Goal: Task Accomplishment & Management: Manage account settings

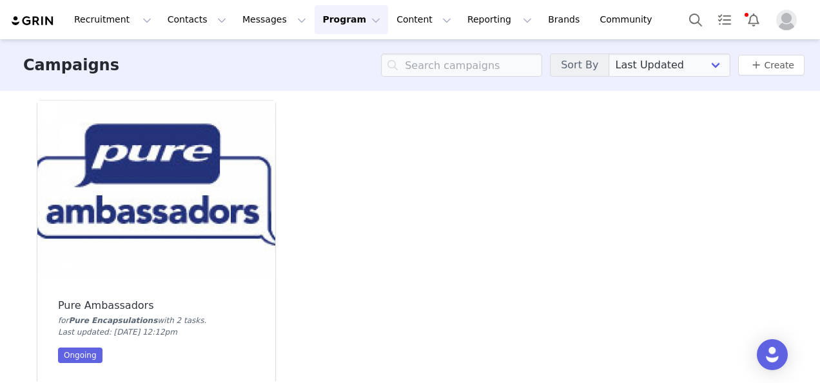
click at [134, 213] on img at bounding box center [156, 190] width 238 height 179
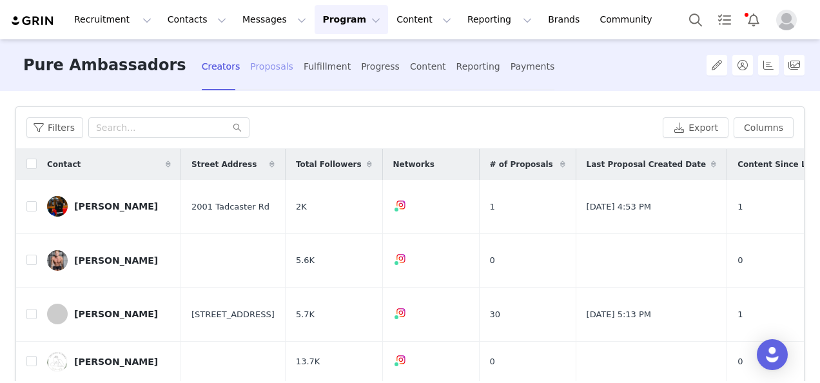
click at [250, 70] on div "Proposals" at bounding box center [271, 67] width 43 height 34
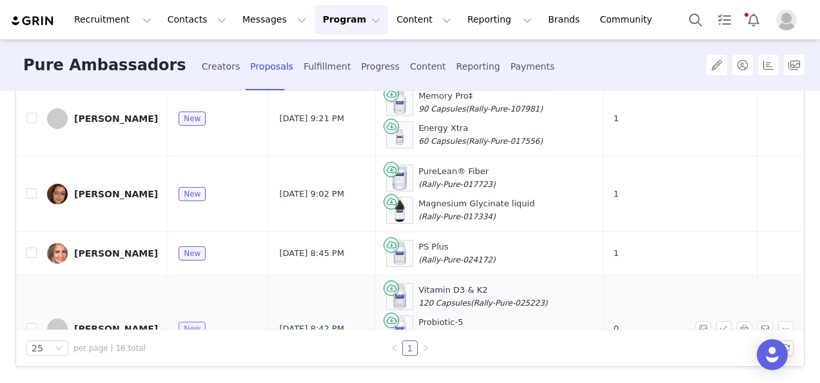
scroll to position [939, 0]
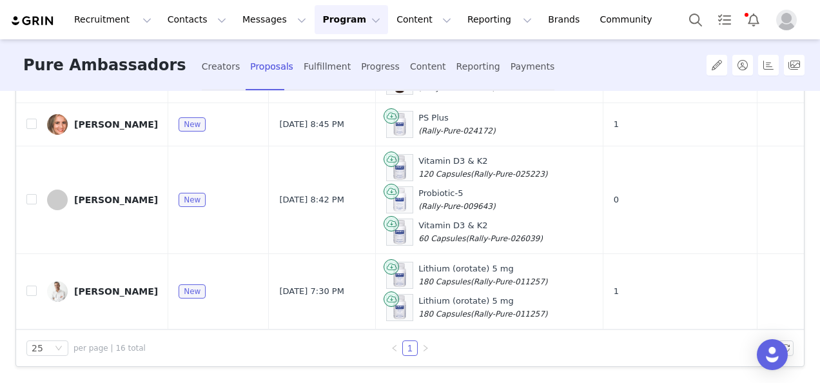
drag, startPoint x: 116, startPoint y: 183, endPoint x: 131, endPoint y: 182, distance: 14.8
click at [116, 195] on div "[PERSON_NAME]" at bounding box center [116, 200] width 84 height 10
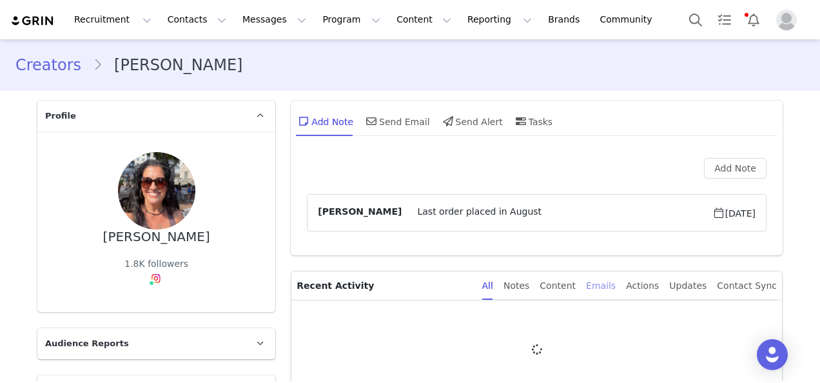
type input "+1 ([GEOGRAPHIC_DATA])"
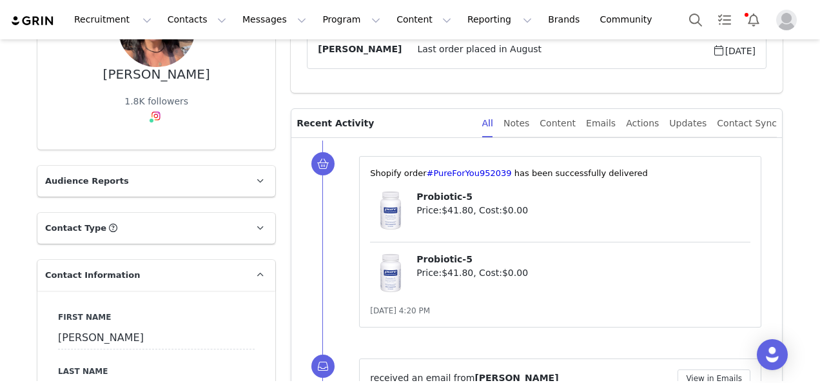
scroll to position [258, 0]
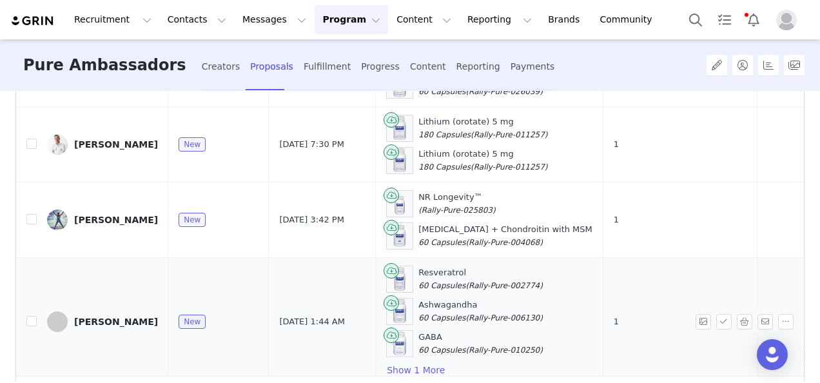
scroll to position [199, 0]
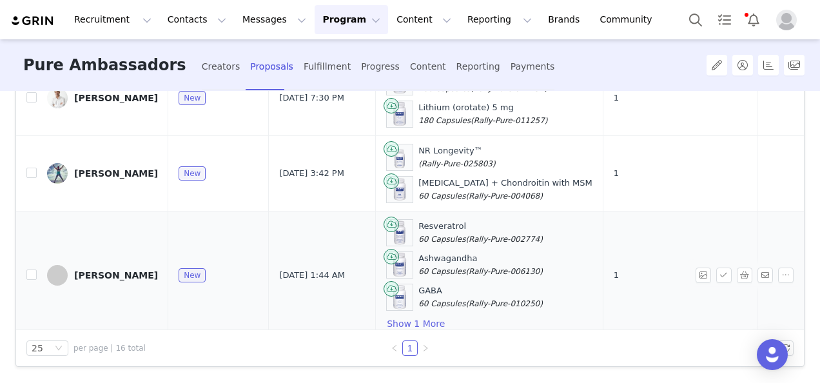
click at [101, 270] on div "[PERSON_NAME]" at bounding box center [116, 275] width 84 height 10
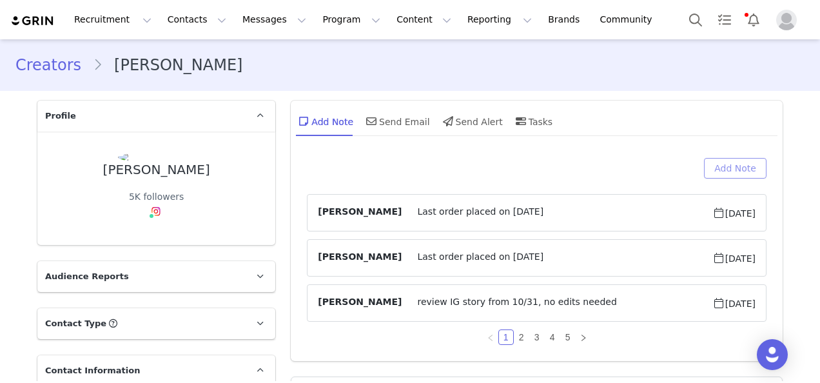
click at [731, 168] on button "Add Note" at bounding box center [735, 168] width 63 height 21
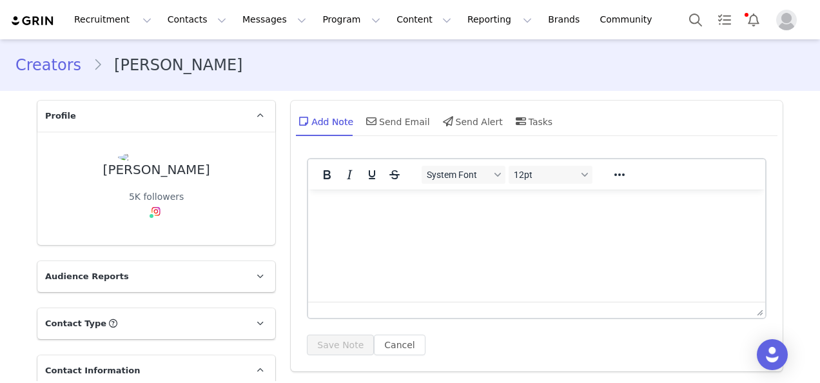
click at [484, 222] on html at bounding box center [536, 207] width 457 height 35
click at [407, 203] on p "Last order placed in September" at bounding box center [537, 207] width 437 height 14
click at [473, 206] on p "Last order placed on September" at bounding box center [537, 207] width 437 height 14
drag, startPoint x: 491, startPoint y: 205, endPoint x: 319, endPoint y: 195, distance: 172.4
click at [319, 195] on html "Last order placed on [DATE]" at bounding box center [536, 207] width 457 height 35
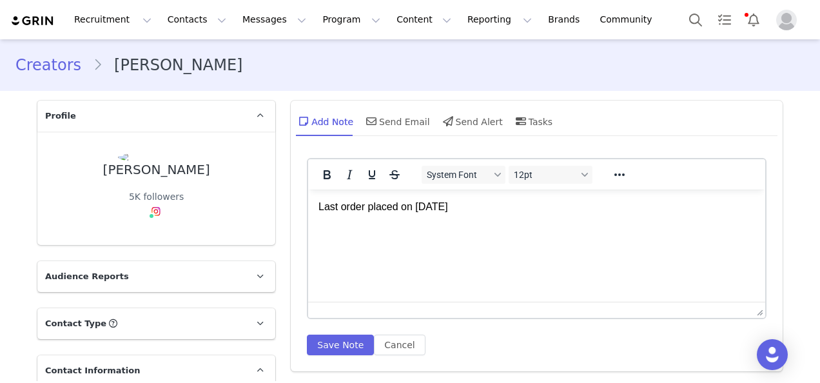
copy p "Last order placed on [DATE]"
click at [327, 349] on button "Save Note" at bounding box center [340, 345] width 67 height 21
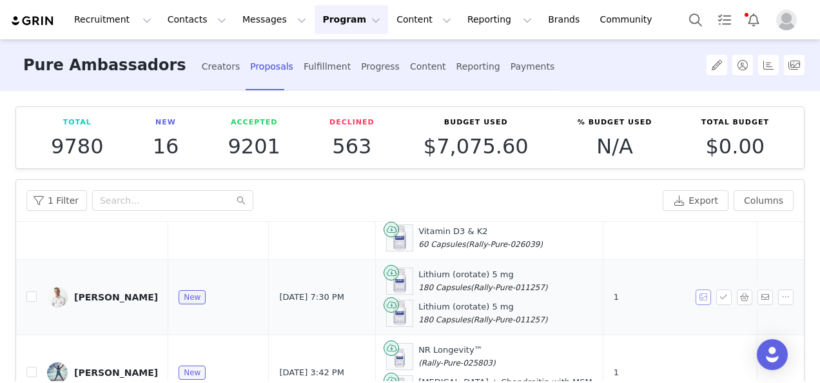
scroll to position [199, 0]
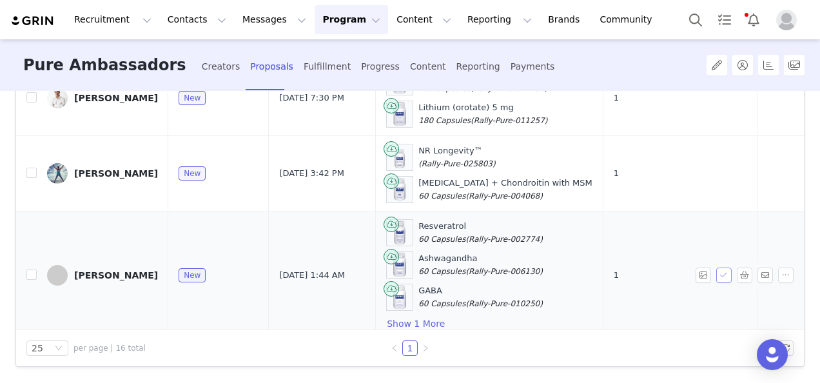
click at [716, 268] on button "button" at bounding box center [723, 275] width 15 height 15
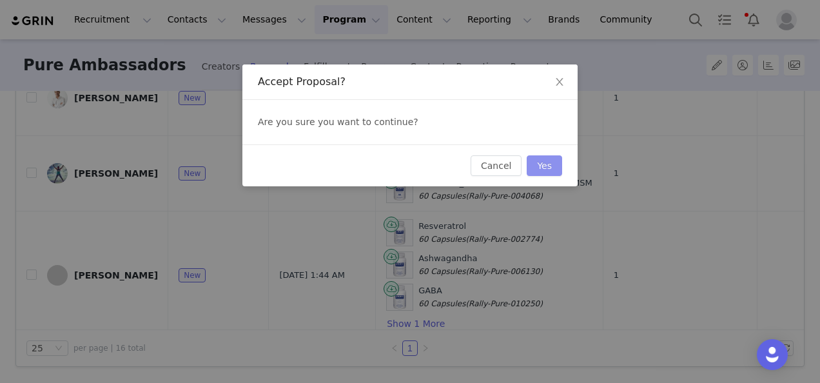
click at [550, 157] on button "Yes" at bounding box center [544, 165] width 35 height 21
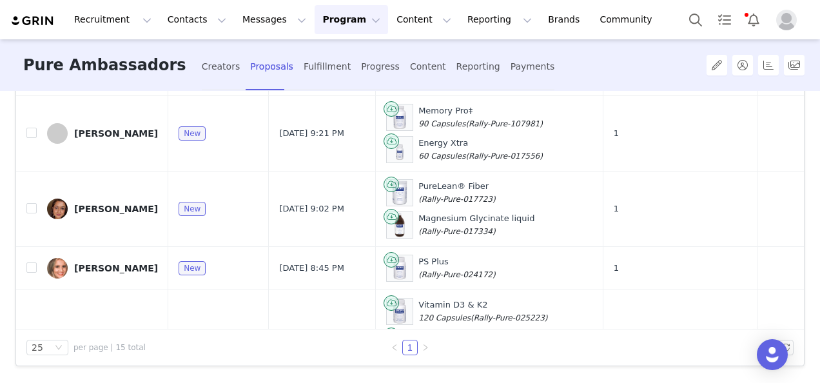
scroll to position [1005, 0]
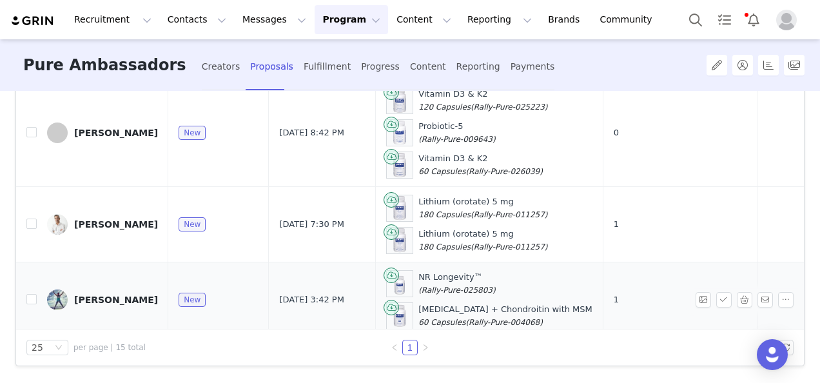
click at [98, 295] on div "[PERSON_NAME]" at bounding box center [116, 300] width 84 height 10
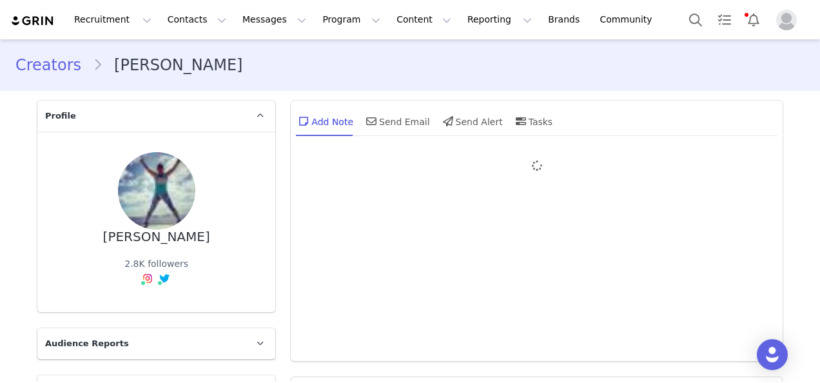
type input "+1 ([GEOGRAPHIC_DATA])"
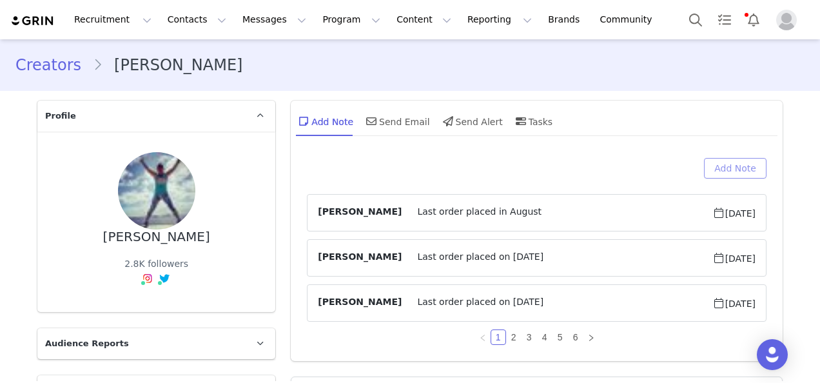
click at [731, 168] on button "Add Note" at bounding box center [735, 168] width 63 height 21
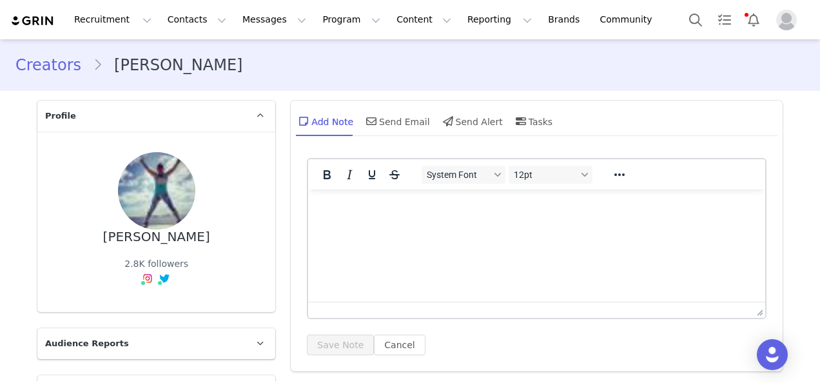
click at [521, 211] on p "Rich Text Area. Press ALT-0 for help." at bounding box center [537, 207] width 437 height 14
click at [351, 344] on button "Save Note" at bounding box center [340, 345] width 67 height 21
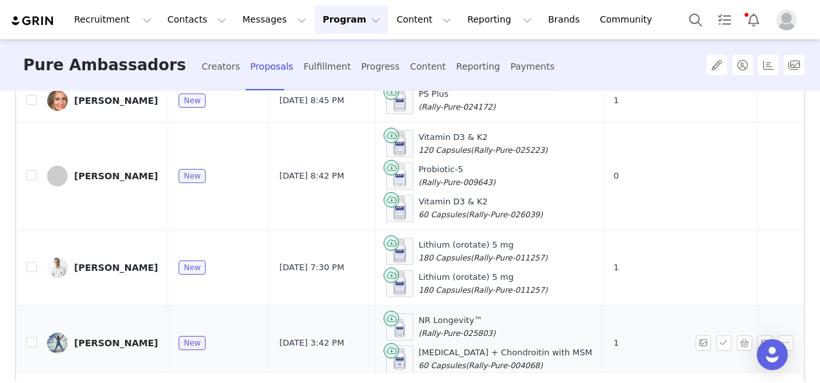
scroll to position [199, 0]
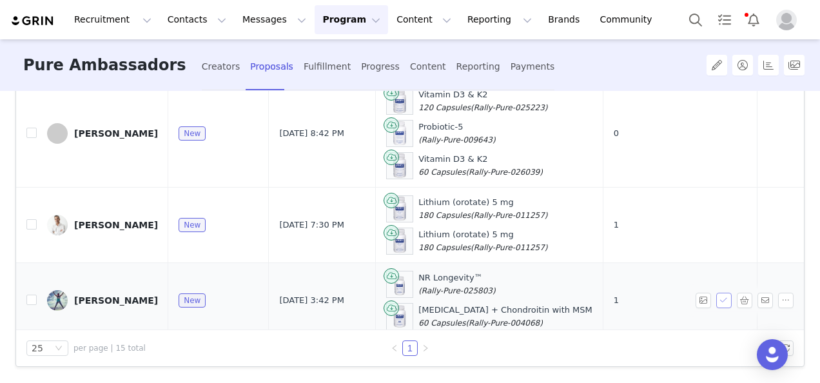
click at [716, 293] on button "button" at bounding box center [723, 300] width 15 height 15
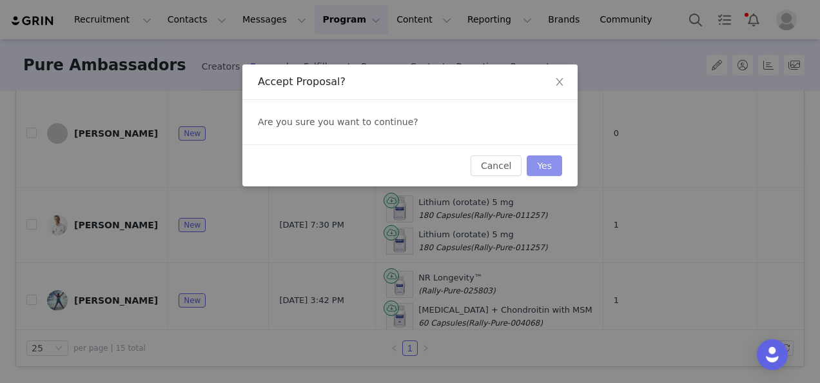
click at [551, 161] on button "Yes" at bounding box center [544, 165] width 35 height 21
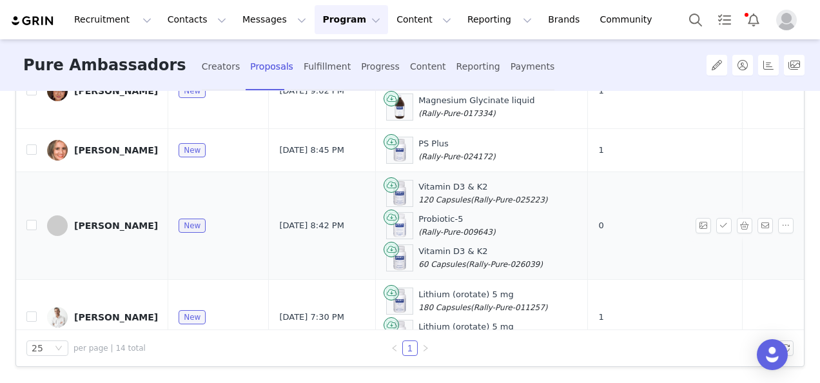
scroll to position [931, 0]
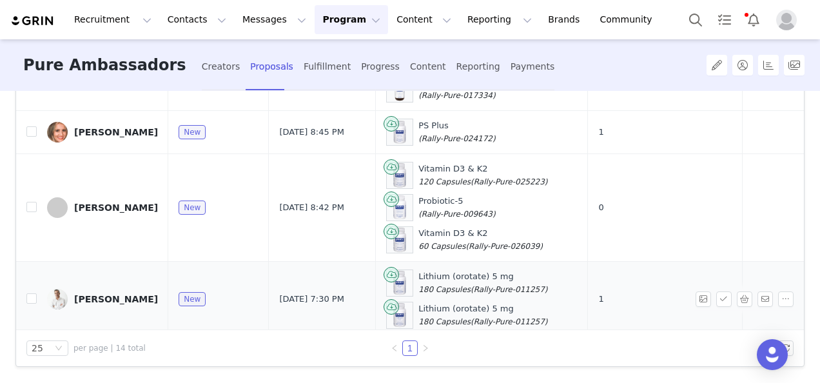
click at [107, 294] on div "[PERSON_NAME]" at bounding box center [116, 299] width 84 height 10
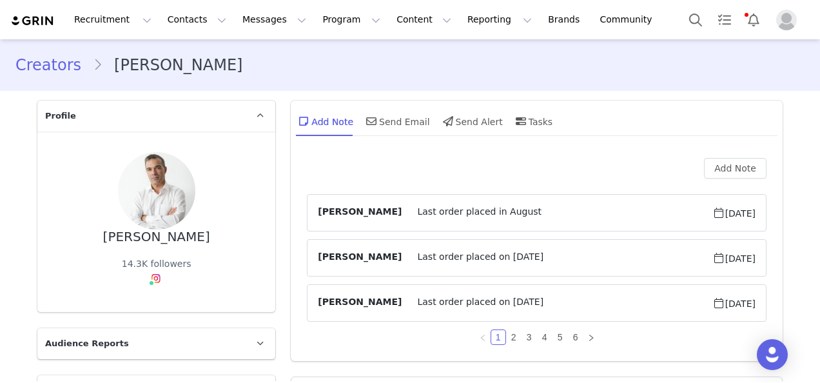
type input "+1 ([GEOGRAPHIC_DATA])"
click at [721, 168] on button "Add Note" at bounding box center [735, 168] width 63 height 21
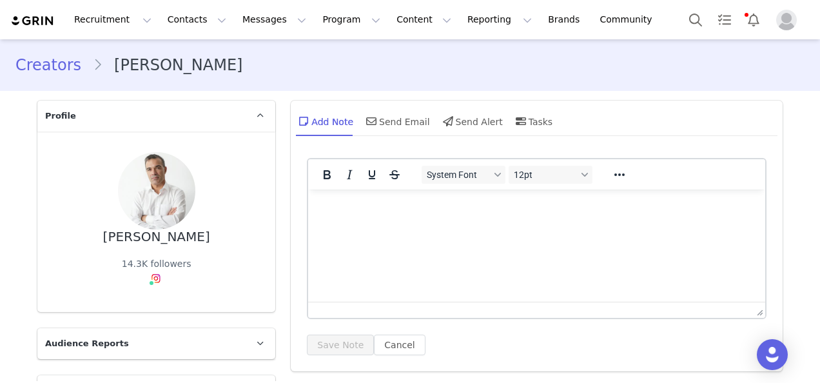
click at [482, 224] on html at bounding box center [536, 207] width 457 height 35
click at [346, 345] on button "Save Note" at bounding box center [340, 345] width 67 height 21
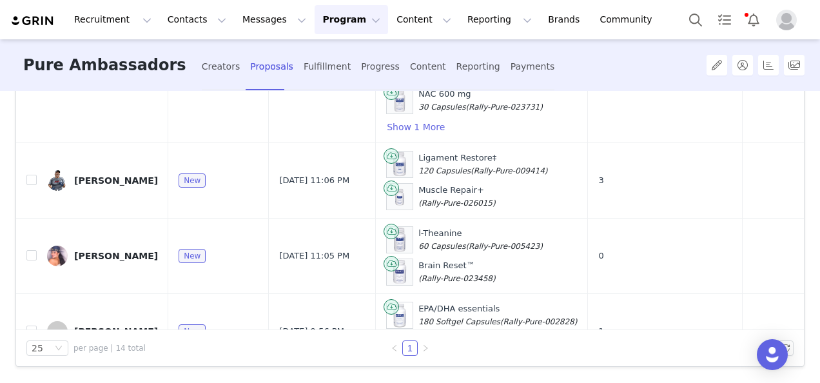
scroll to position [931, 0]
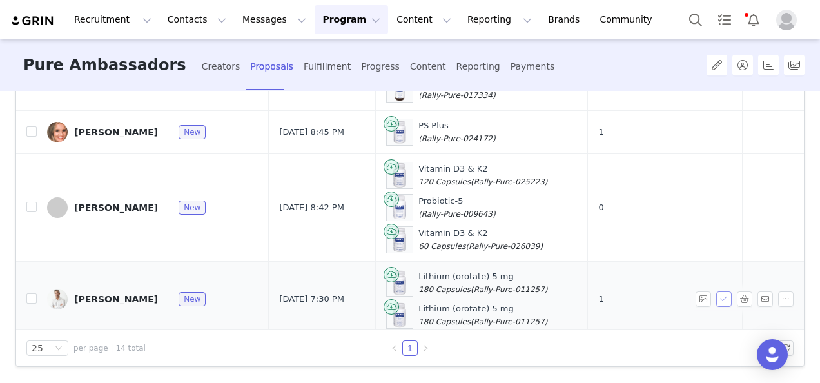
click at [716, 291] on button "button" at bounding box center [723, 298] width 15 height 15
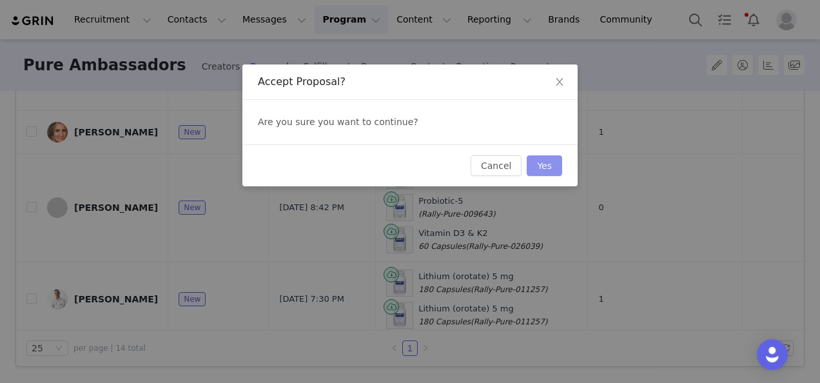
drag, startPoint x: 556, startPoint y: 168, endPoint x: 565, endPoint y: 164, distance: 9.5
click at [556, 169] on button "Yes" at bounding box center [544, 165] width 35 height 21
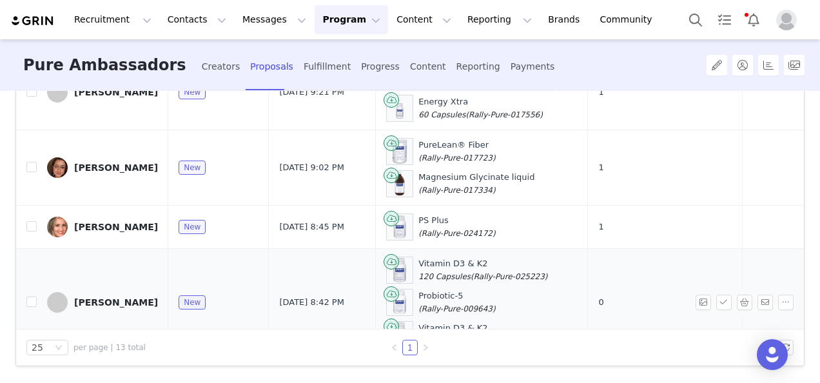
scroll to position [856, 0]
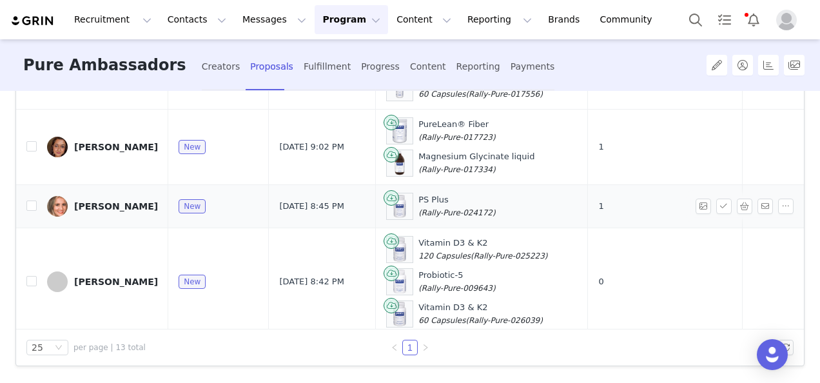
click at [117, 201] on div "[PERSON_NAME]" at bounding box center [116, 206] width 84 height 10
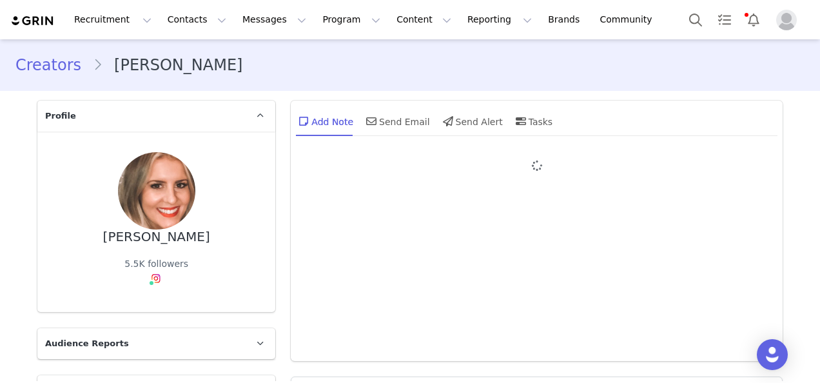
type input "+1 ([GEOGRAPHIC_DATA])"
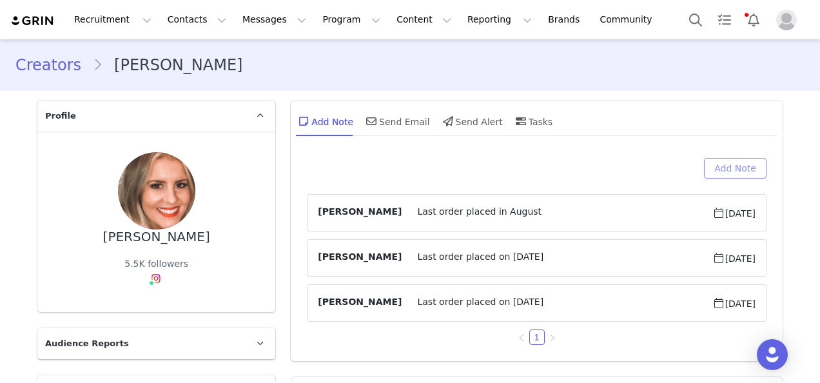
click at [730, 166] on button "Add Note" at bounding box center [735, 168] width 63 height 21
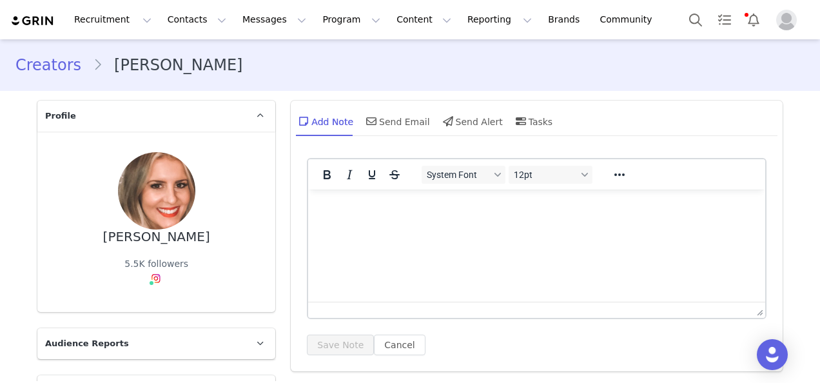
click at [567, 224] on html at bounding box center [536, 207] width 457 height 35
click at [335, 337] on button "Save Note" at bounding box center [340, 345] width 67 height 21
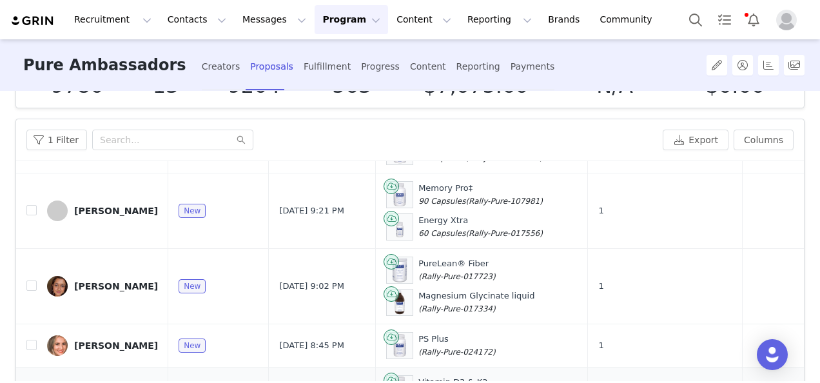
scroll to position [199, 0]
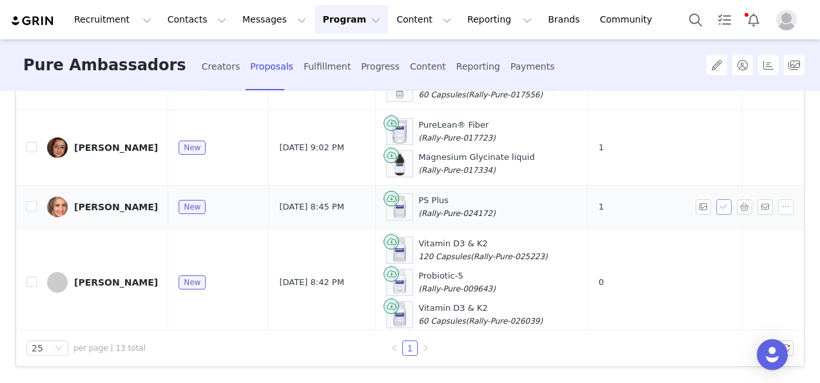
click at [716, 199] on button "button" at bounding box center [723, 206] width 15 height 15
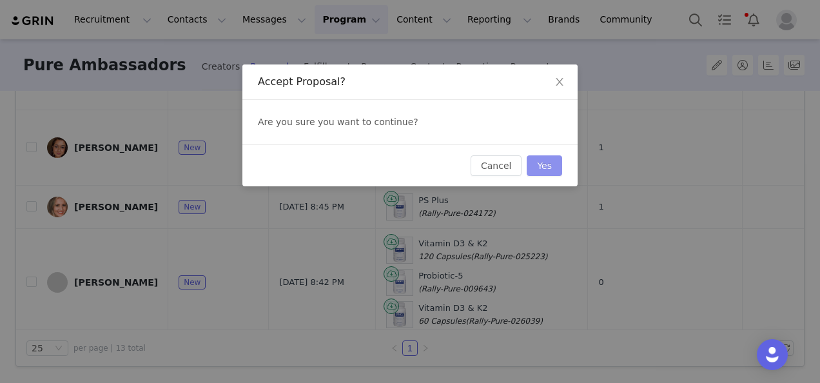
click at [545, 166] on button "Yes" at bounding box center [544, 165] width 35 height 21
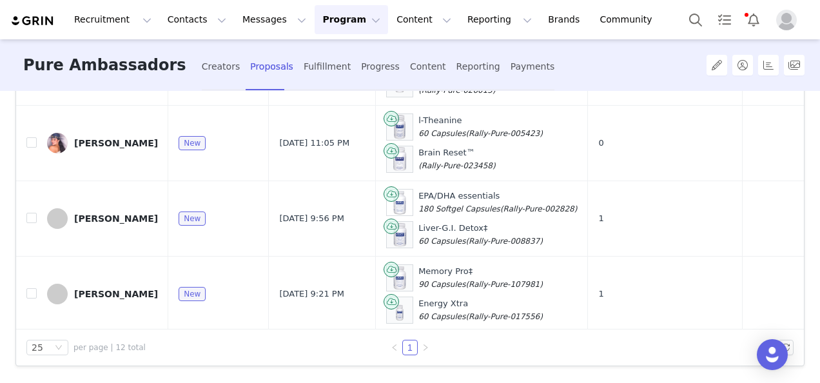
scroll to position [814, 0]
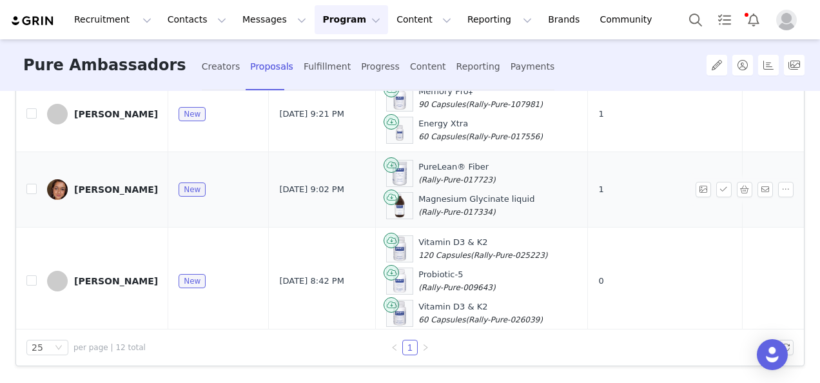
click at [130, 179] on link "[PERSON_NAME]" at bounding box center [102, 189] width 111 height 21
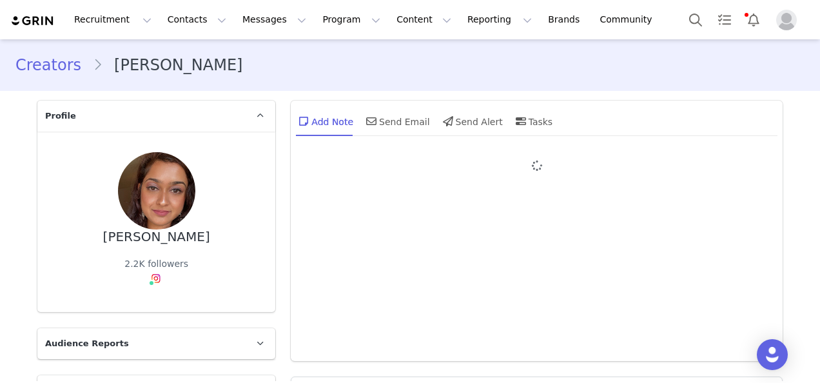
type input "+1 ([GEOGRAPHIC_DATA])"
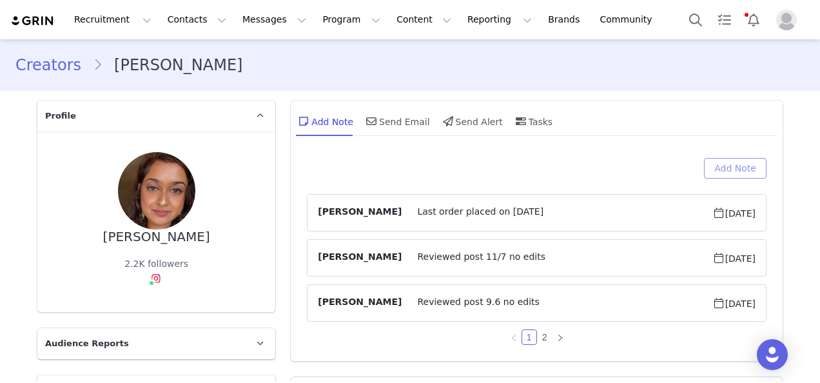
click at [741, 164] on button "Add Note" at bounding box center [735, 168] width 63 height 21
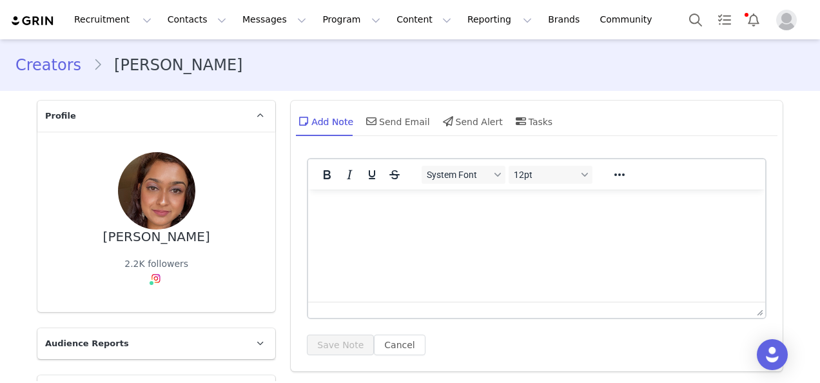
click at [501, 224] on html at bounding box center [536, 207] width 457 height 35
click at [329, 355] on div "System Font 12pt To open the popup, press Shift+Enter To open the popup, press …" at bounding box center [537, 262] width 492 height 220
click at [321, 337] on button "Save Note" at bounding box center [340, 345] width 67 height 21
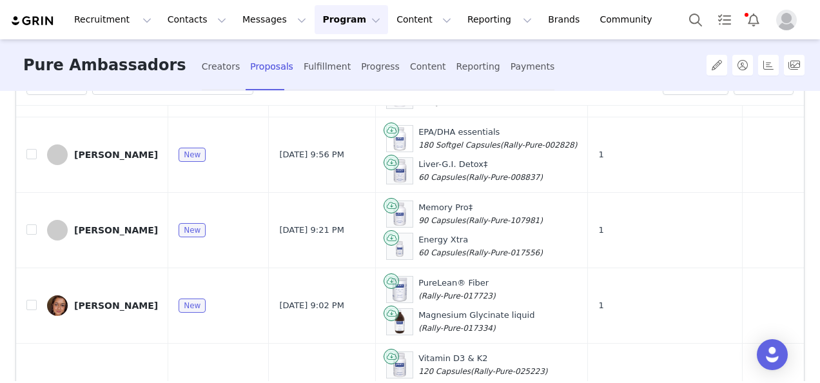
scroll to position [784, 0]
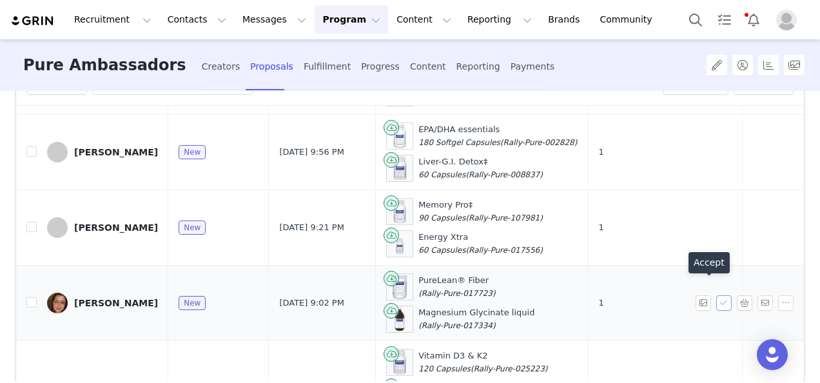
click at [716, 295] on button "button" at bounding box center [723, 302] width 15 height 15
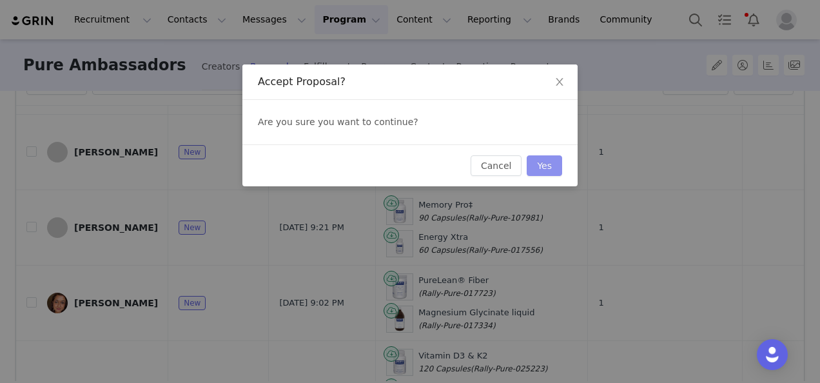
click at [549, 166] on button "Yes" at bounding box center [544, 165] width 35 height 21
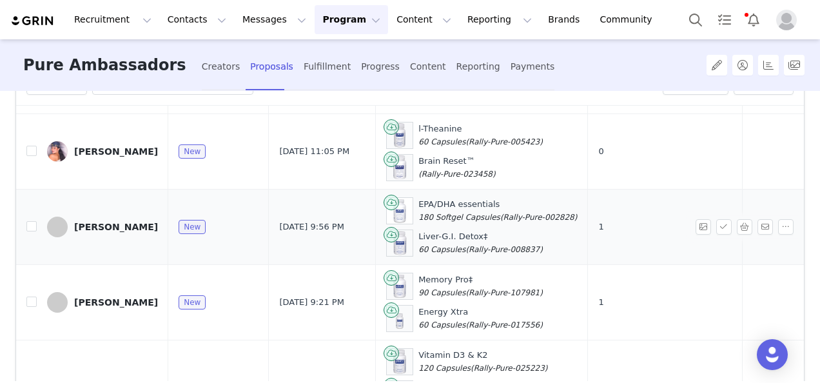
scroll to position [740, 0]
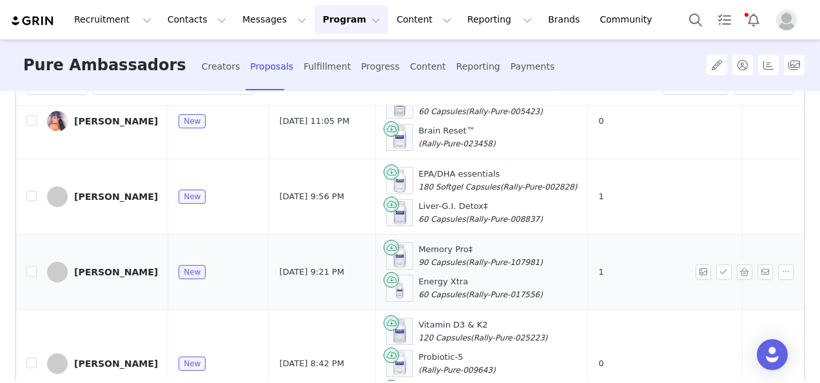
click at [103, 267] on div "[PERSON_NAME]" at bounding box center [116, 272] width 84 height 10
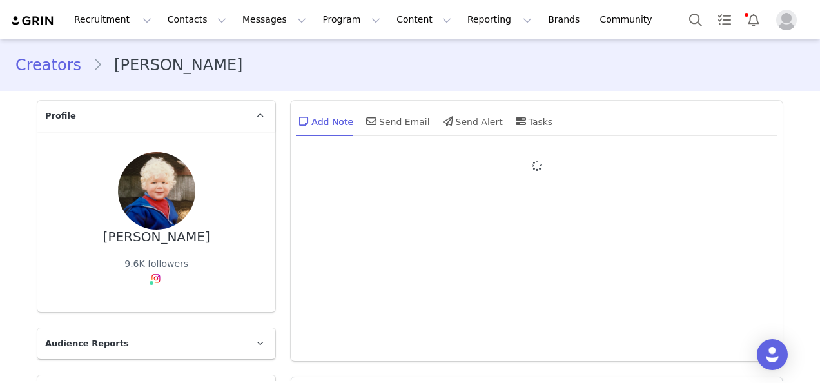
type input "+1 ([GEOGRAPHIC_DATA])"
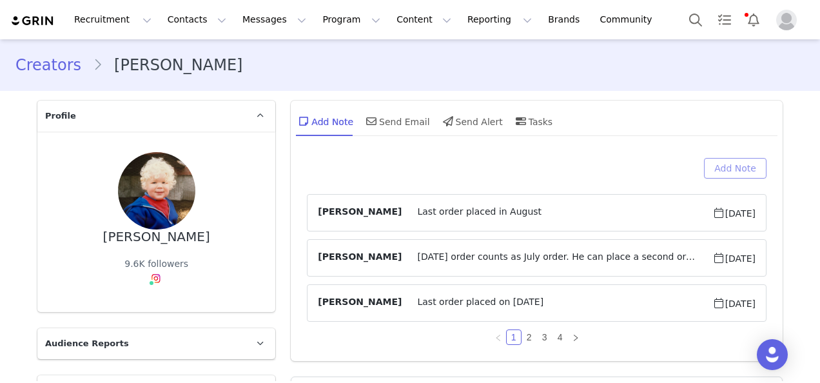
click at [740, 166] on button "Add Note" at bounding box center [735, 168] width 63 height 21
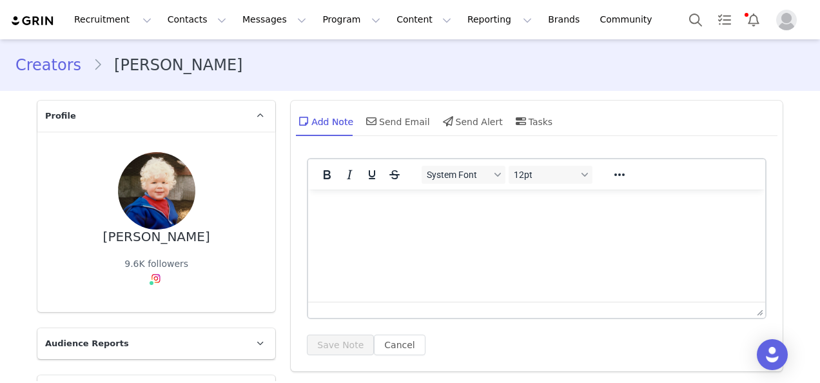
click at [477, 224] on html at bounding box center [536, 207] width 457 height 35
click at [335, 333] on div "System Font 12pt To open the popup, press Shift+Enter To open the popup, press …" at bounding box center [537, 256] width 460 height 197
click at [341, 340] on button "Save Note" at bounding box center [340, 345] width 67 height 21
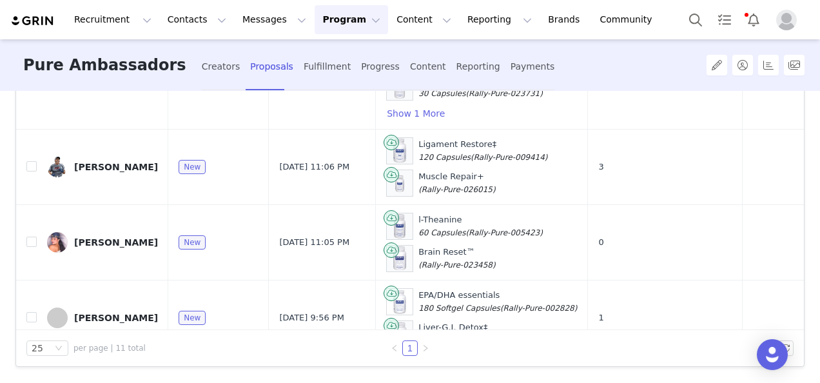
scroll to position [740, 0]
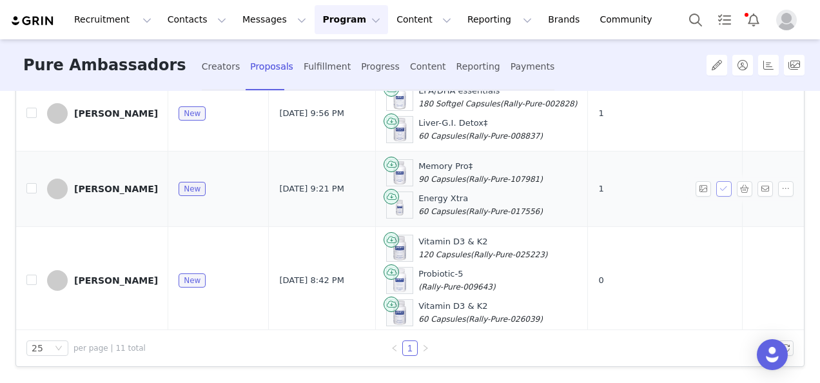
click at [716, 181] on button "button" at bounding box center [723, 188] width 15 height 15
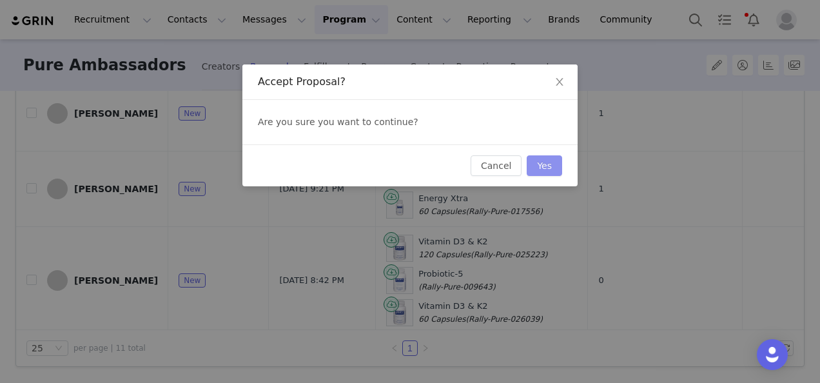
click at [545, 168] on button "Yes" at bounding box center [544, 165] width 35 height 21
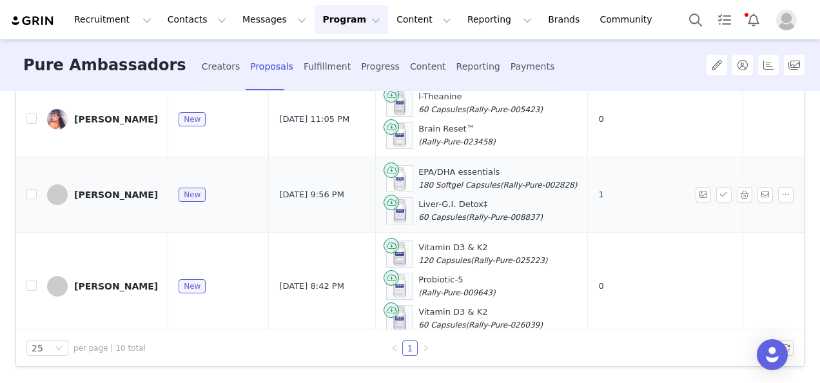
scroll to position [665, 0]
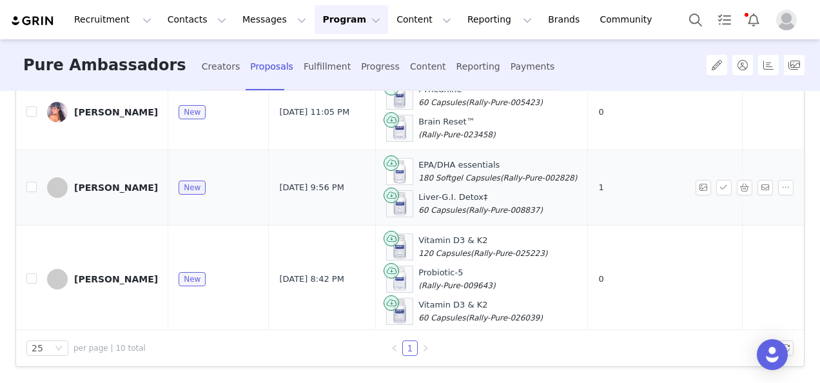
click at [113, 182] on div "[PERSON_NAME]" at bounding box center [116, 187] width 84 height 10
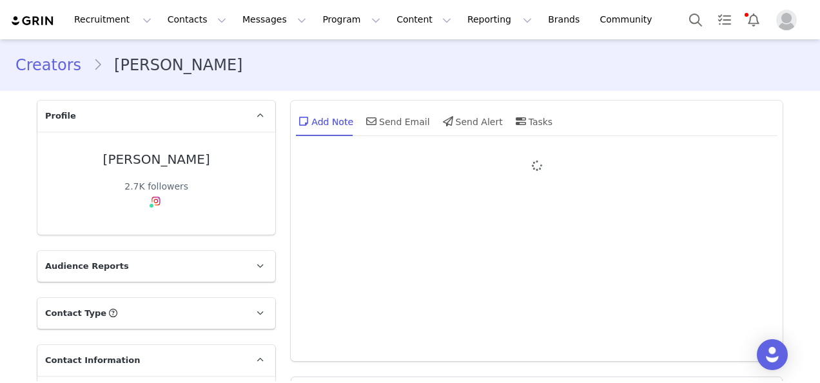
type input "+1 ([GEOGRAPHIC_DATA])"
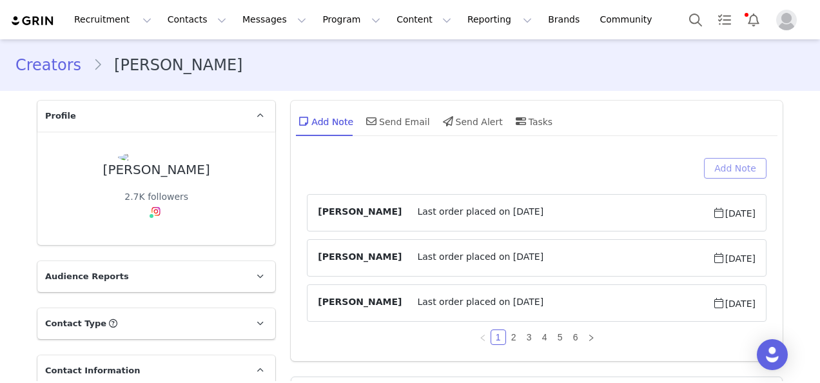
click at [709, 167] on button "Add Note" at bounding box center [735, 168] width 63 height 21
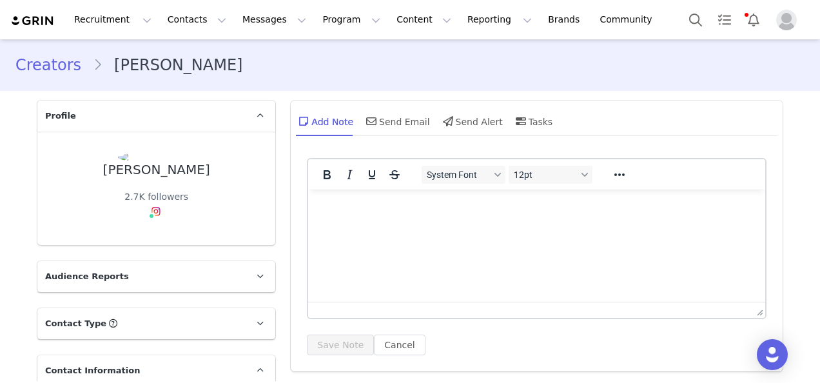
click at [507, 213] on p "Rich Text Area. Press ALT-0 for help." at bounding box center [537, 207] width 437 height 14
click at [339, 338] on button "Save Note" at bounding box center [340, 345] width 67 height 21
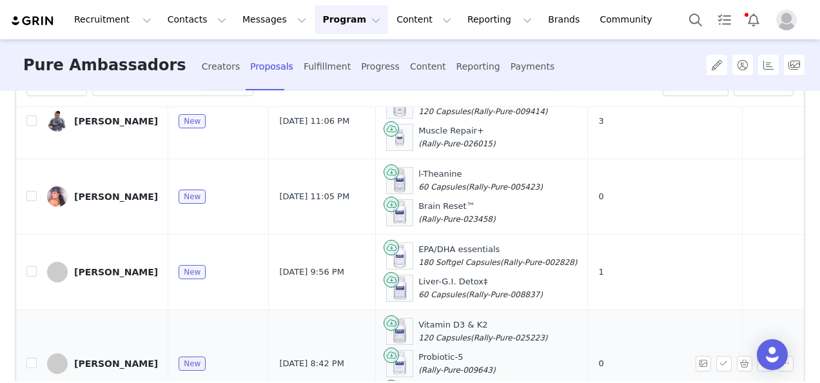
scroll to position [199, 0]
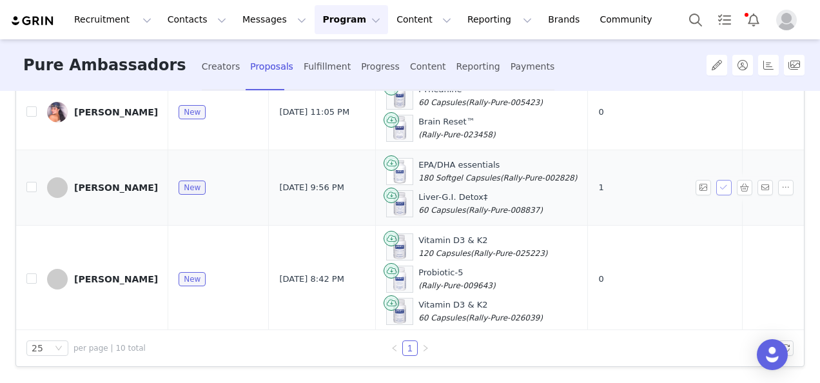
click at [716, 180] on button "button" at bounding box center [723, 187] width 15 height 15
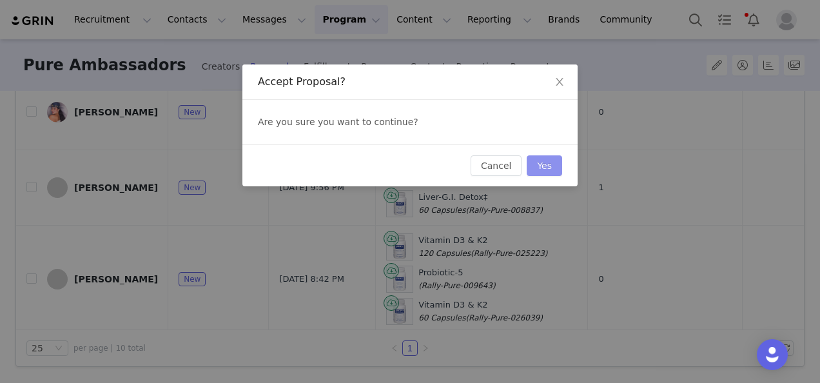
click at [539, 162] on button "Yes" at bounding box center [544, 165] width 35 height 21
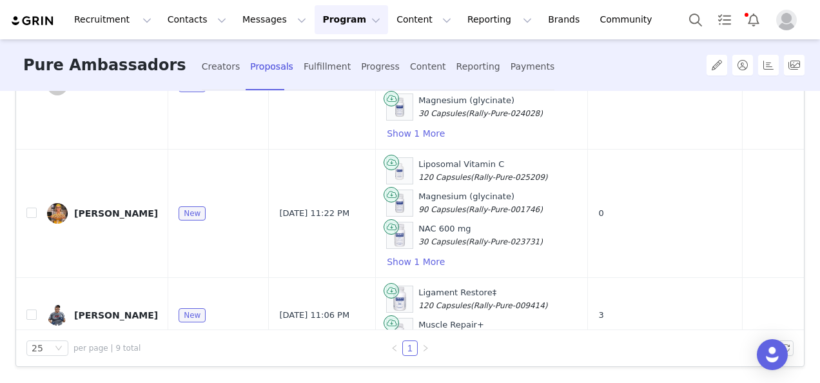
scroll to position [591, 0]
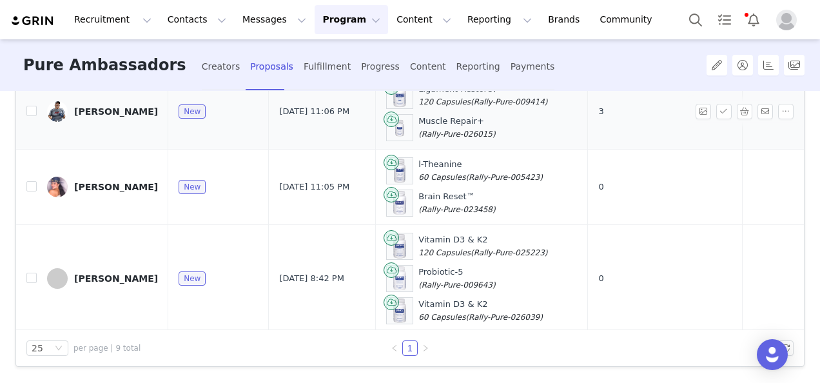
click at [107, 106] on div "[PERSON_NAME]" at bounding box center [116, 111] width 84 height 10
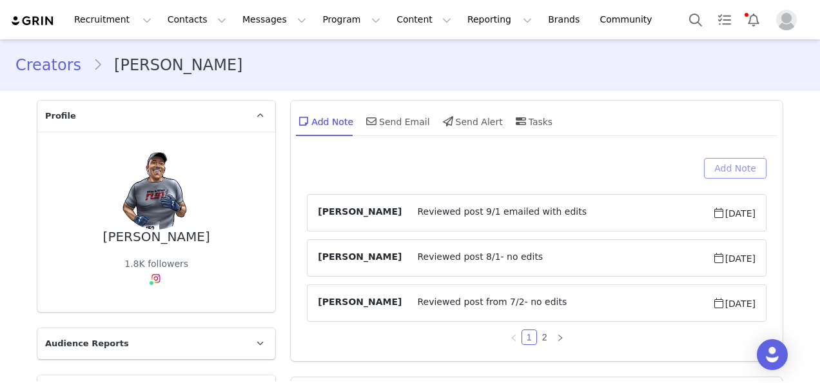
click at [740, 167] on button "Add Note" at bounding box center [735, 168] width 63 height 21
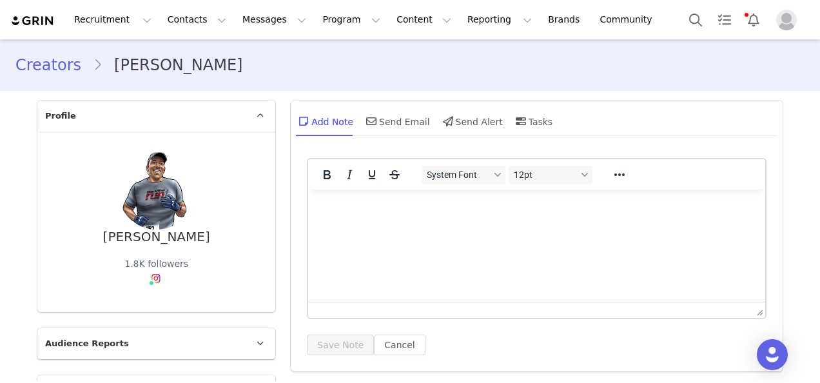
click at [548, 201] on p "Rich Text Area. Press ALT-0 for help." at bounding box center [537, 207] width 437 height 14
click at [313, 344] on button "Save Note" at bounding box center [340, 345] width 67 height 21
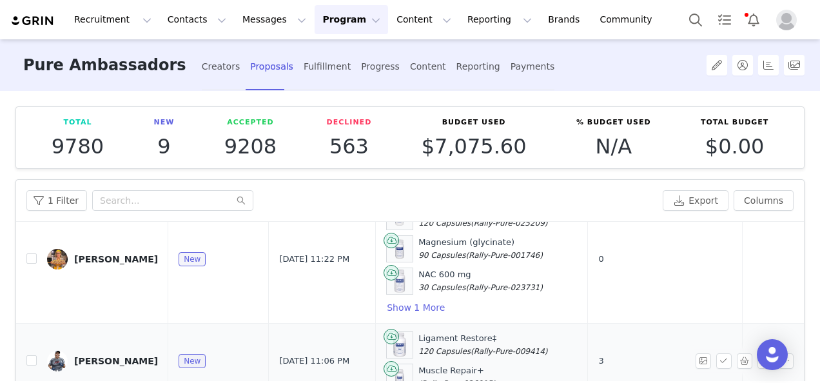
scroll to position [591, 0]
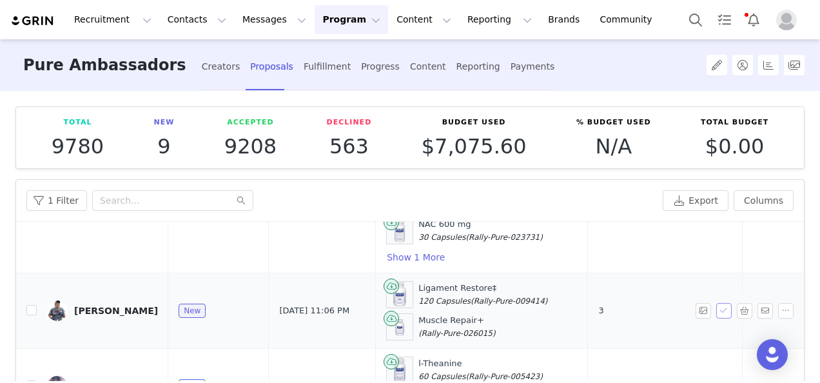
click at [716, 303] on button "button" at bounding box center [723, 310] width 15 height 15
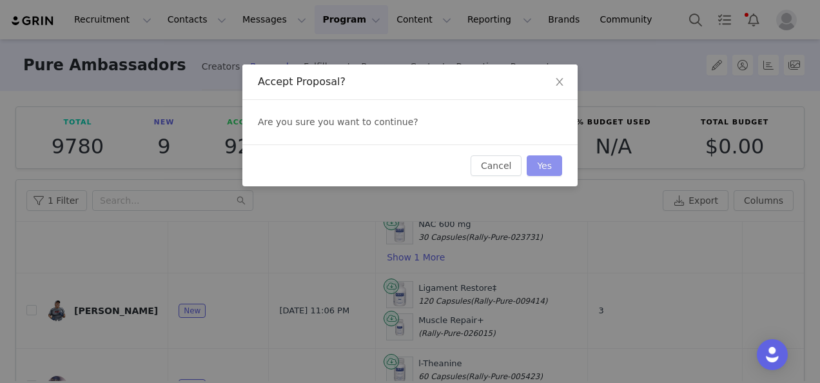
click at [544, 166] on button "Yes" at bounding box center [544, 165] width 35 height 21
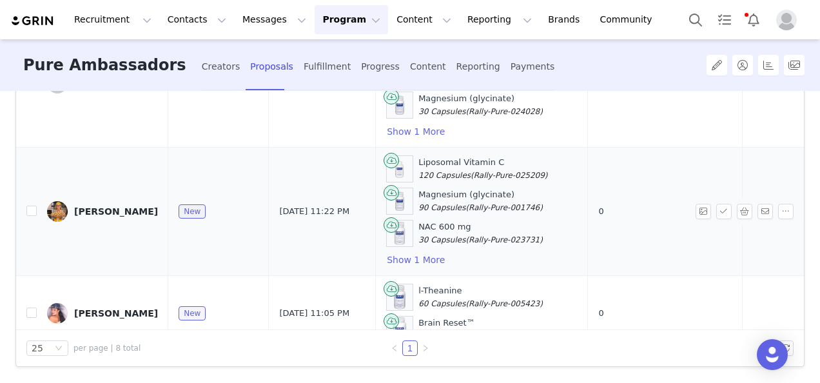
scroll to position [259, 0]
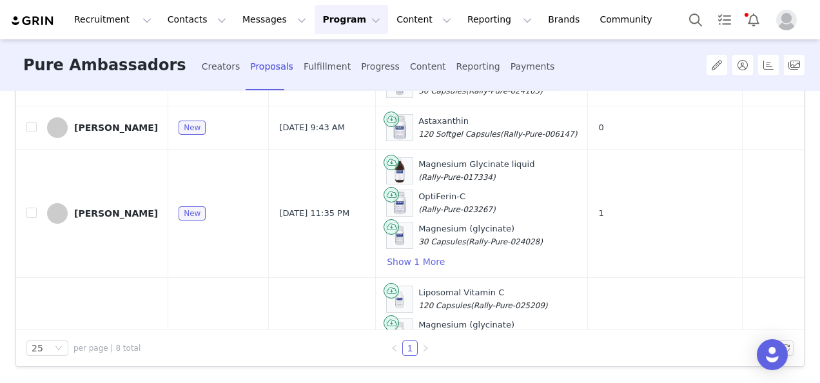
drag, startPoint x: 119, startPoint y: 206, endPoint x: 220, endPoint y: 172, distance: 106.2
click at [119, 208] on div "[PERSON_NAME]" at bounding box center [116, 213] width 84 height 10
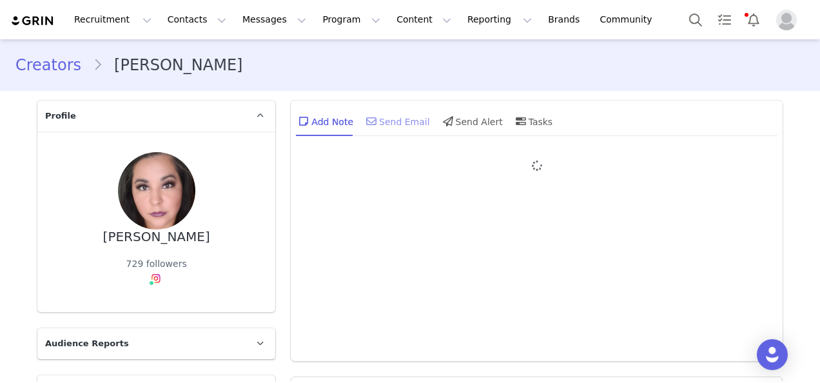
type input "+1 ([GEOGRAPHIC_DATA])"
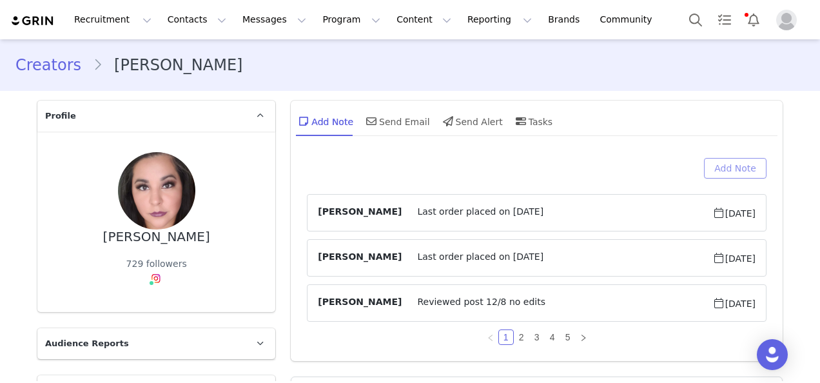
click at [745, 170] on button "Add Note" at bounding box center [735, 168] width 63 height 21
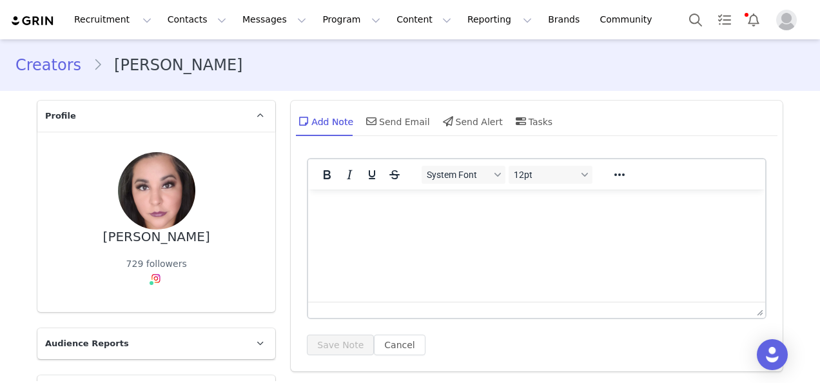
click at [516, 224] on html at bounding box center [536, 207] width 457 height 35
click at [344, 349] on button "Save Note" at bounding box center [340, 345] width 67 height 21
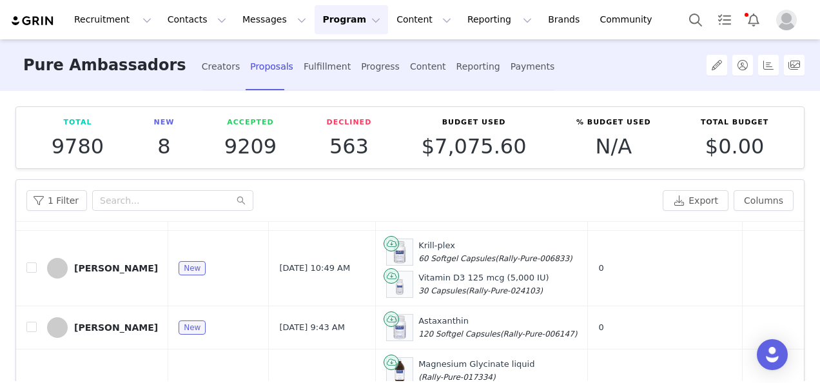
scroll to position [387, 0]
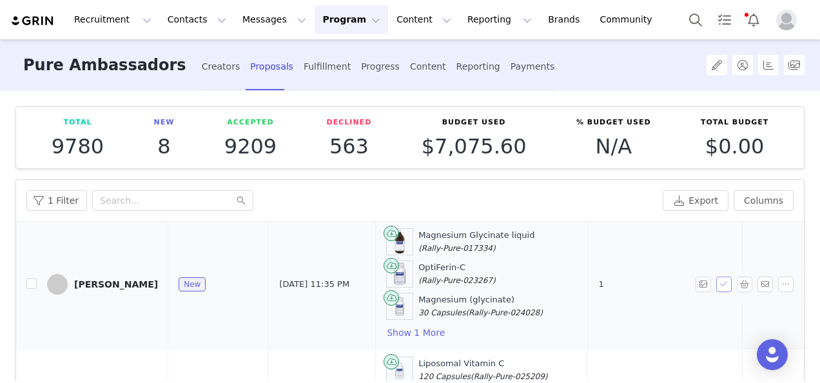
click at [716, 279] on button "button" at bounding box center [723, 284] width 15 height 15
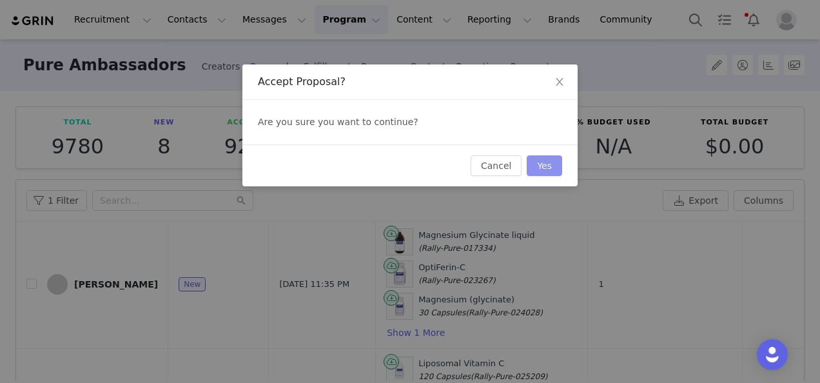
click at [538, 164] on button "Yes" at bounding box center [544, 165] width 35 height 21
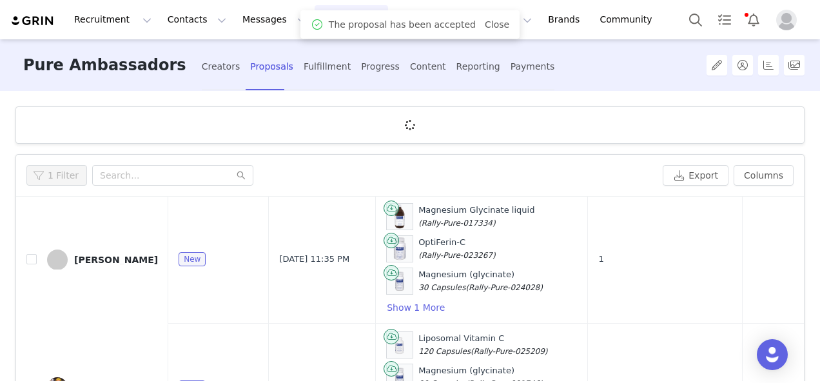
scroll to position [0, 0]
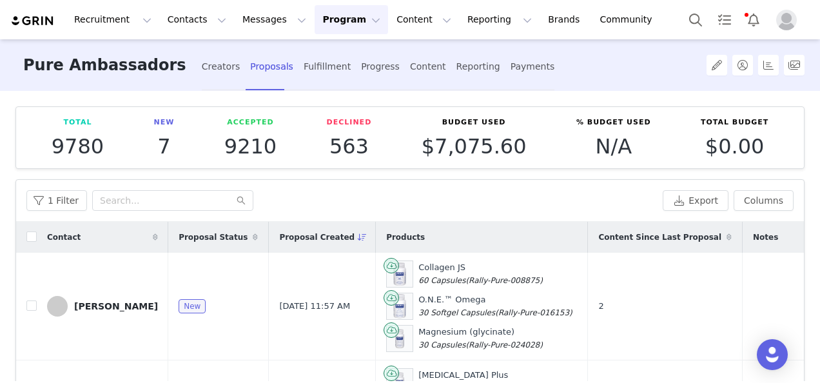
drag, startPoint x: 108, startPoint y: 307, endPoint x: 137, endPoint y: 295, distance: 31.2
click at [108, 307] on div "[PERSON_NAME]" at bounding box center [116, 306] width 84 height 10
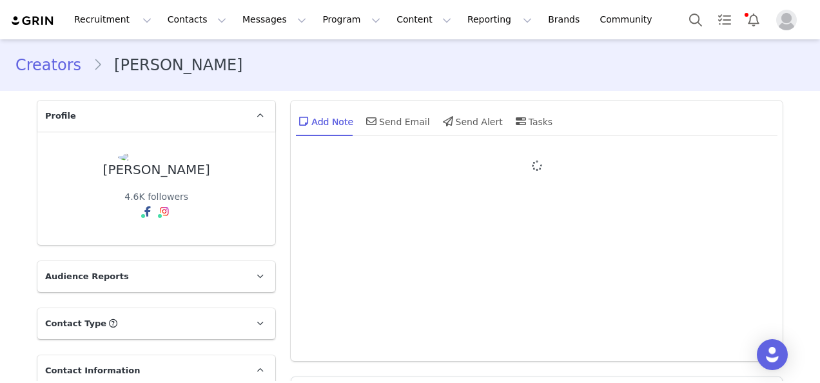
type input "+1 ([GEOGRAPHIC_DATA])"
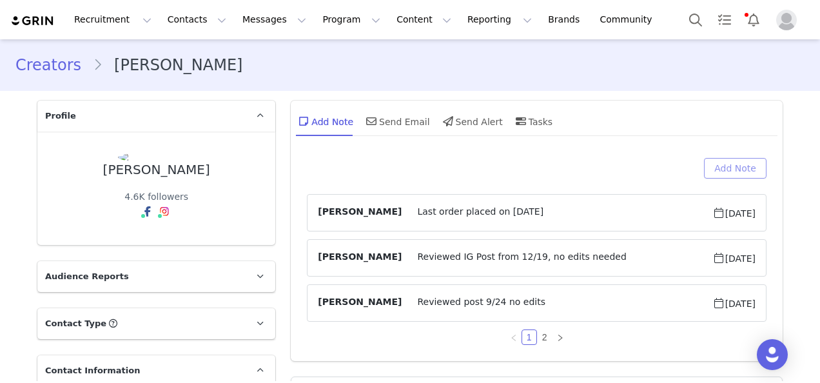
click at [741, 164] on button "Add Note" at bounding box center [735, 168] width 63 height 21
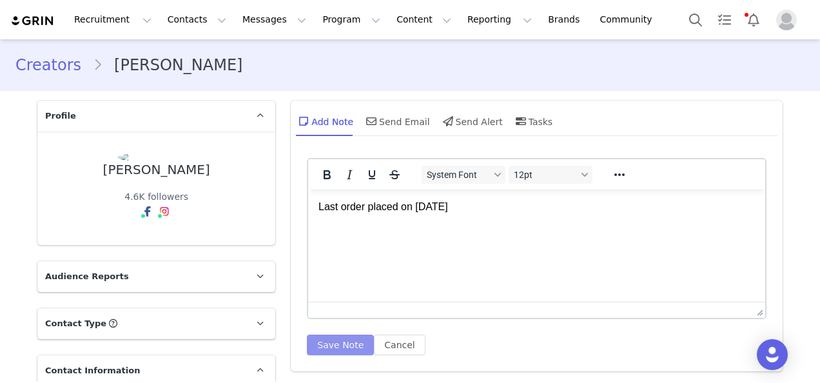
click at [340, 337] on button "Save Note" at bounding box center [340, 345] width 67 height 21
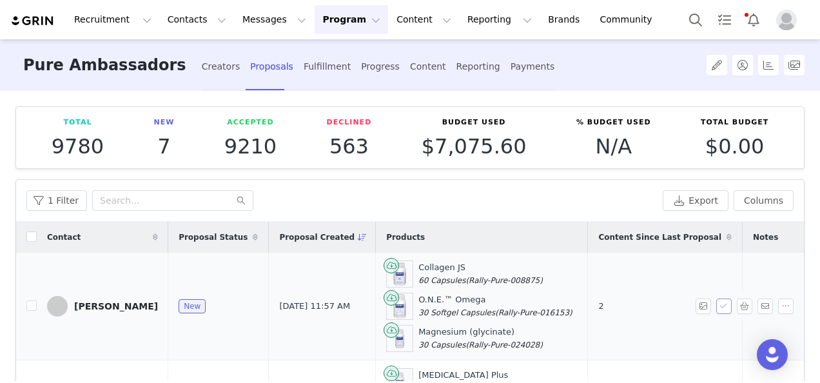
click at [716, 308] on button "button" at bounding box center [723, 306] width 15 height 15
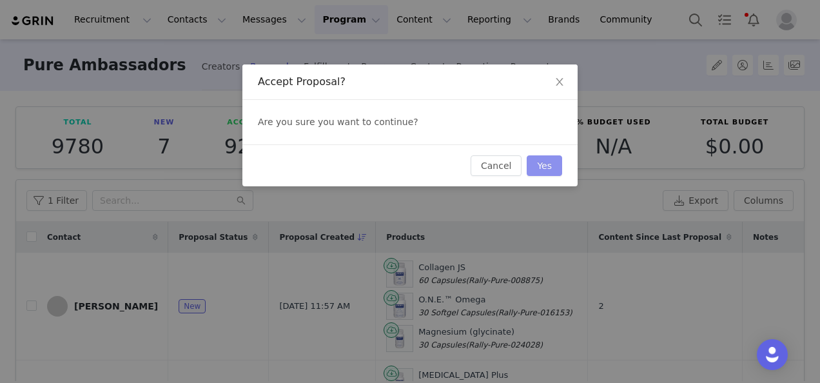
click at [550, 162] on button "Yes" at bounding box center [544, 165] width 35 height 21
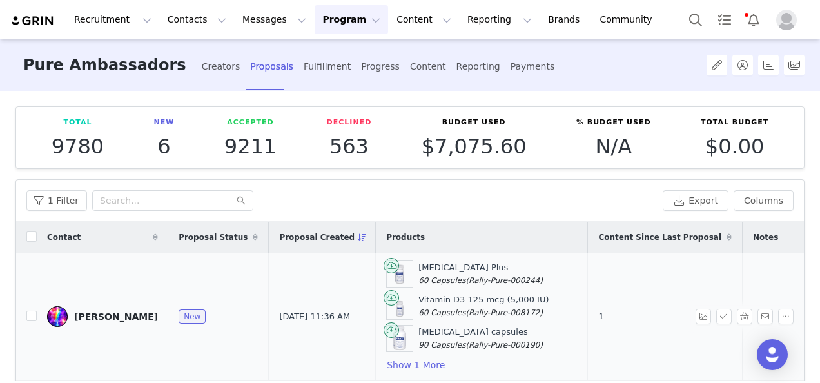
click at [103, 319] on div "[PERSON_NAME]" at bounding box center [116, 316] width 84 height 10
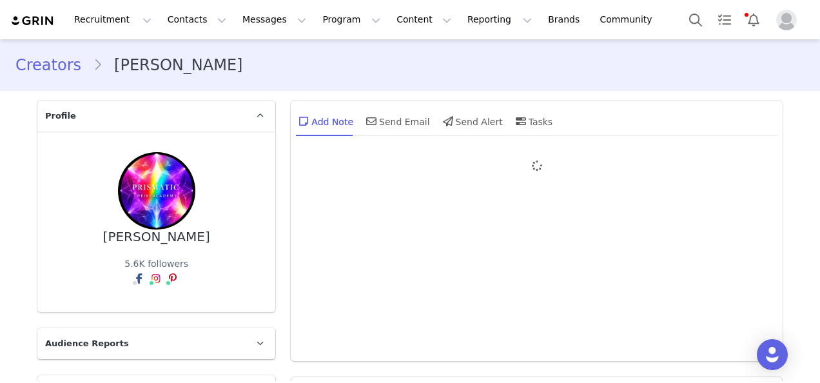
type input "+1 ([GEOGRAPHIC_DATA])"
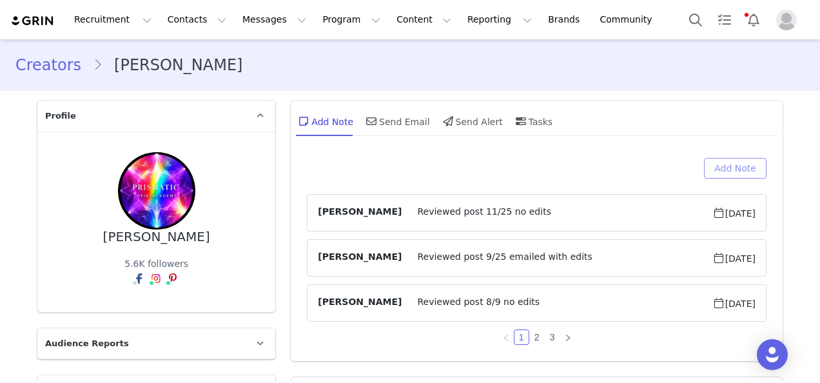
click at [722, 164] on button "Add Note" at bounding box center [735, 168] width 63 height 21
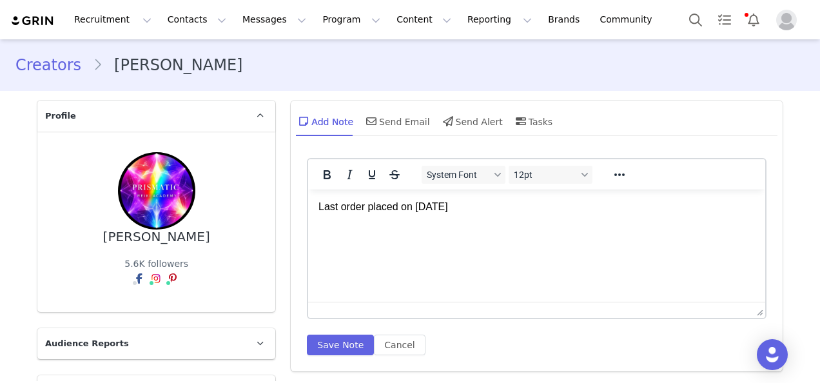
click at [484, 224] on html "Last order placed on [DATE]" at bounding box center [536, 207] width 457 height 35
click at [329, 341] on button "Save Note" at bounding box center [340, 345] width 67 height 21
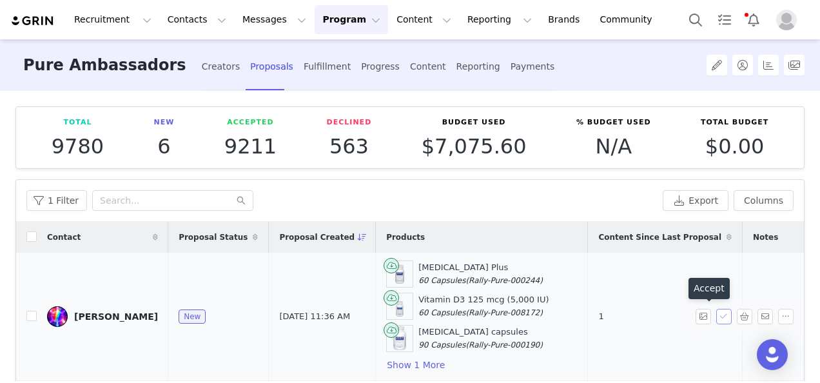
click at [716, 317] on button "button" at bounding box center [723, 316] width 15 height 15
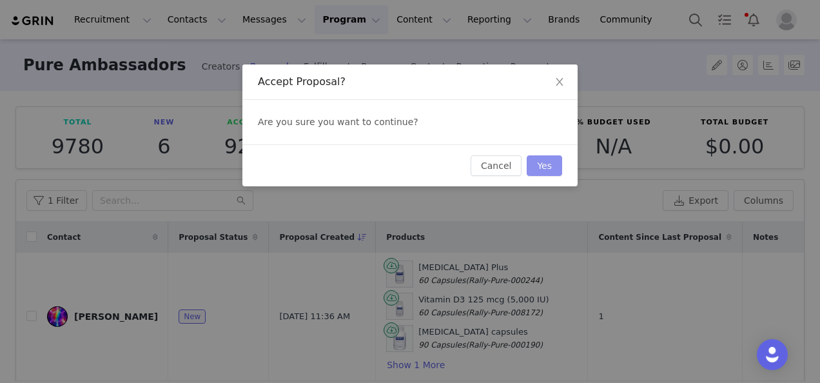
click at [544, 159] on button "Yes" at bounding box center [544, 165] width 35 height 21
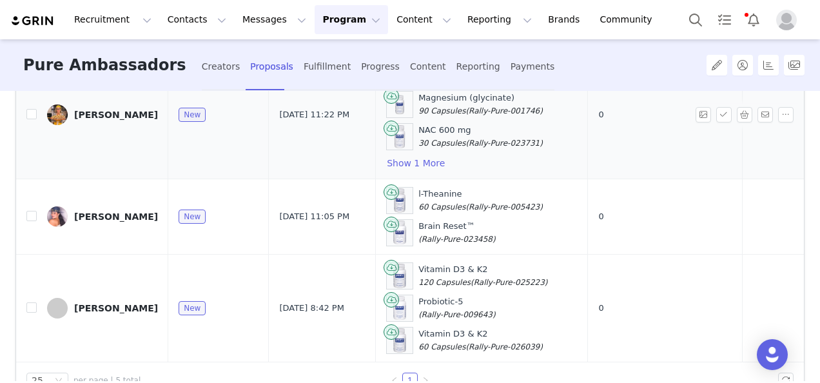
scroll to position [199, 0]
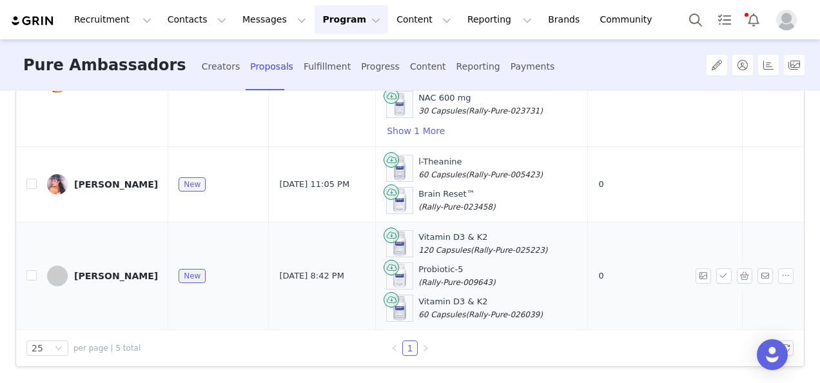
click at [133, 271] on div "[PERSON_NAME]" at bounding box center [116, 276] width 84 height 10
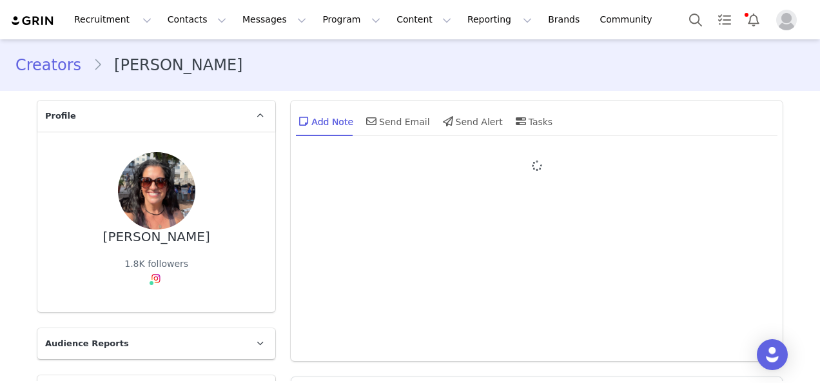
type input "+1 ([GEOGRAPHIC_DATA])"
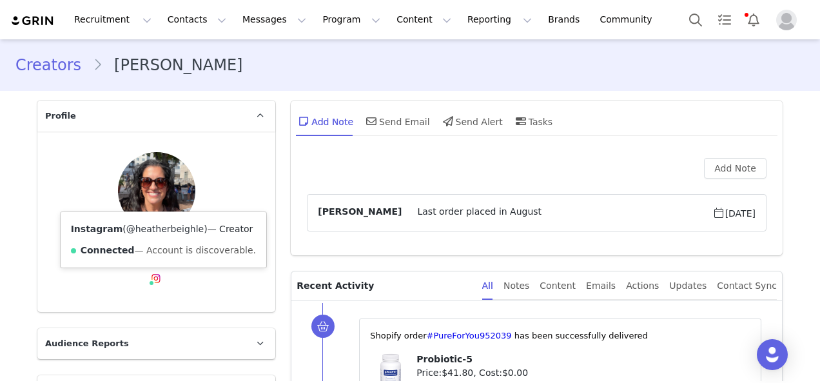
click at [152, 235] on div "Instagram ( @heatherbeighle ) — Creator Connected — Account is discoverable." at bounding box center [164, 239] width 206 height 55
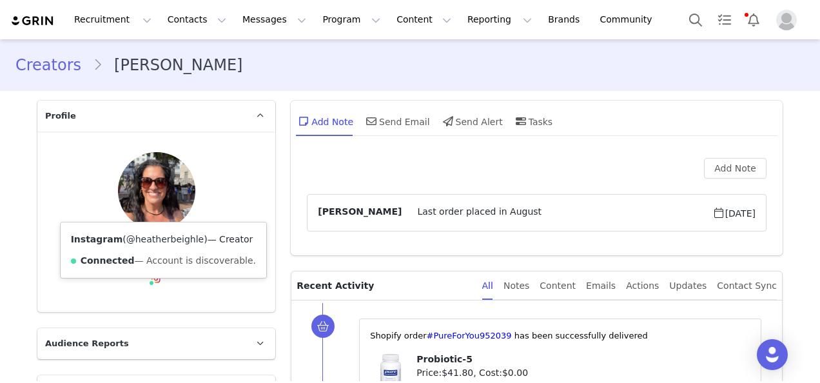
click at [163, 239] on link "@heatherbeighle" at bounding box center [164, 239] width 77 height 10
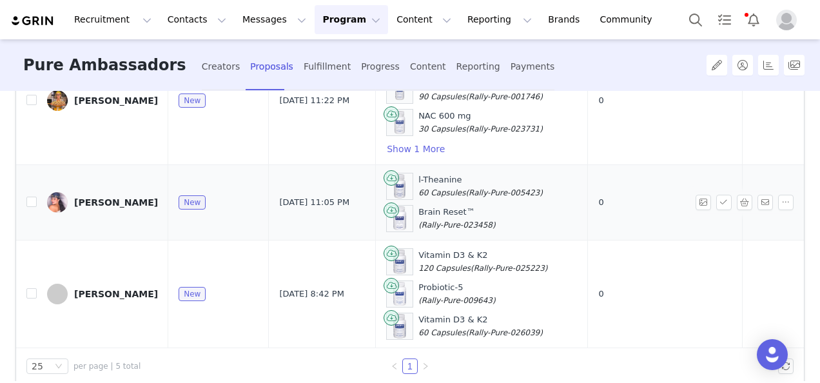
scroll to position [199, 0]
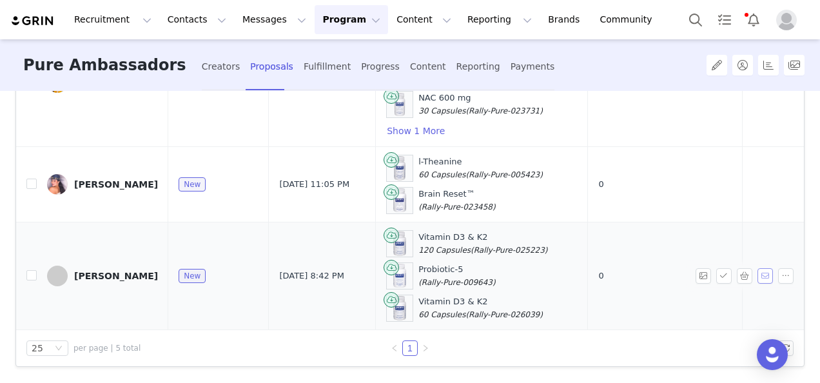
click at [758, 268] on button "button" at bounding box center [765, 275] width 15 height 15
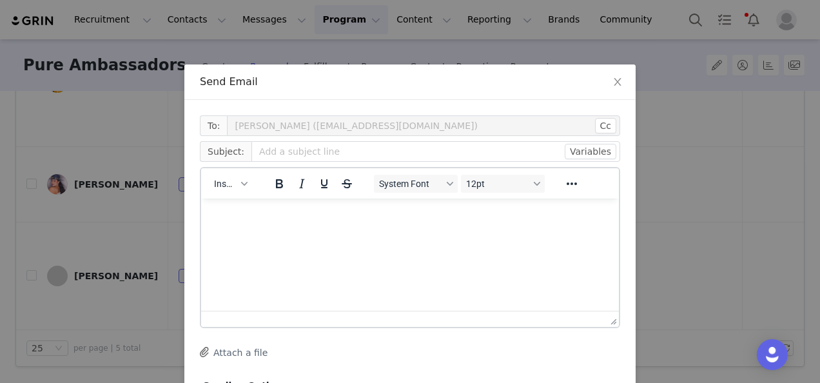
scroll to position [0, 0]
drag, startPoint x: 215, startPoint y: 187, endPoint x: 222, endPoint y: 191, distance: 7.9
click at [215, 188] on span "Insert" at bounding box center [225, 184] width 23 height 10
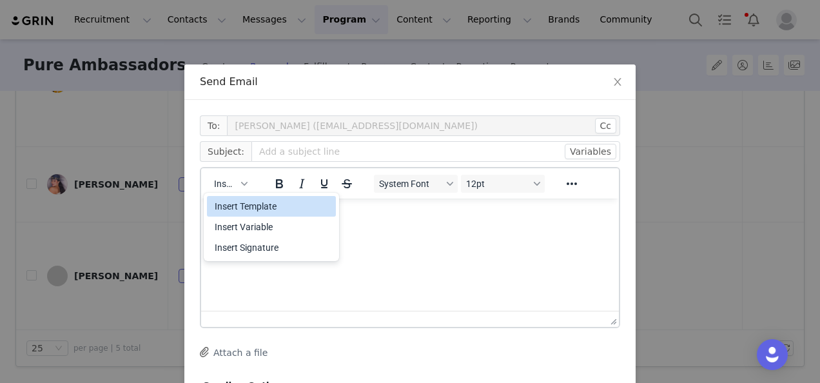
click at [244, 210] on div "Insert Template" at bounding box center [273, 206] width 116 height 15
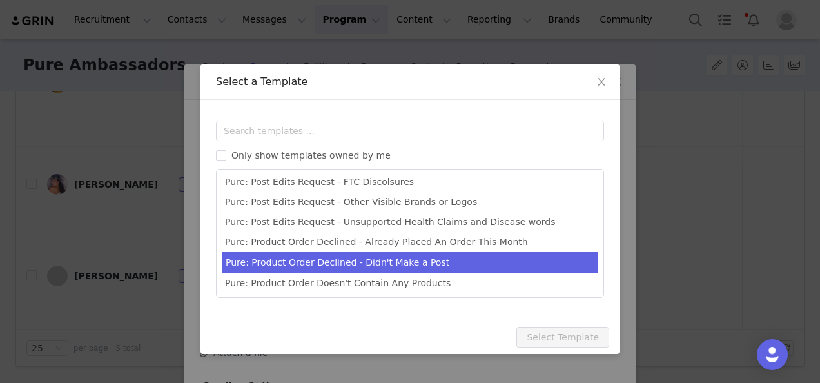
click at [372, 263] on li "Pure: Product Order Declined - Didn't Make a Post" at bounding box center [410, 262] width 377 height 21
type input "Your Product Order Was Declined - You didn't make a Pure Ambassador post"
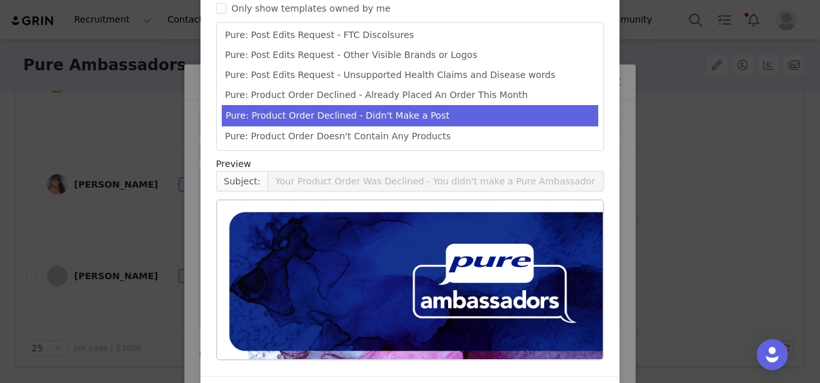
scroll to position [189, 0]
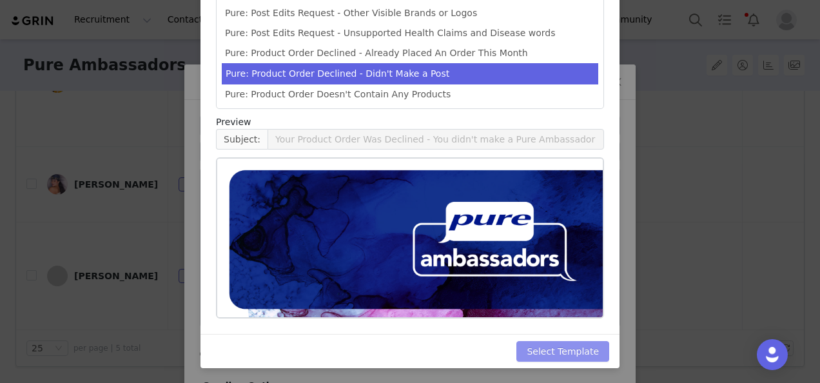
click at [553, 358] on button "Select Template" at bounding box center [562, 351] width 93 height 21
type input "Your Product Order Was Declined - You didn't make a Pure Ambassador post"
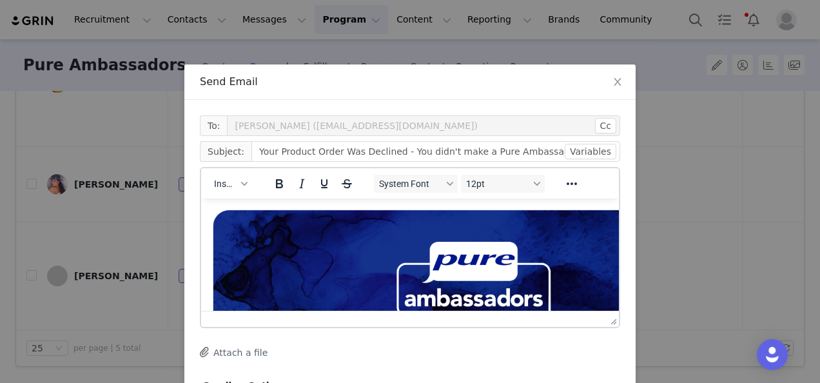
scroll to position [111, 0]
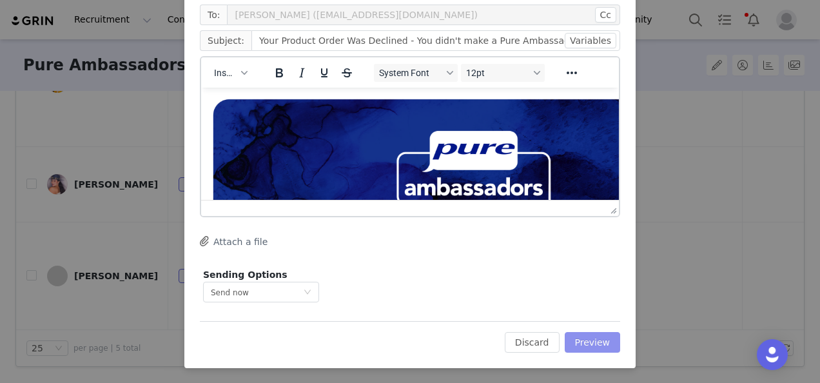
click at [591, 333] on button "Preview" at bounding box center [593, 342] width 56 height 21
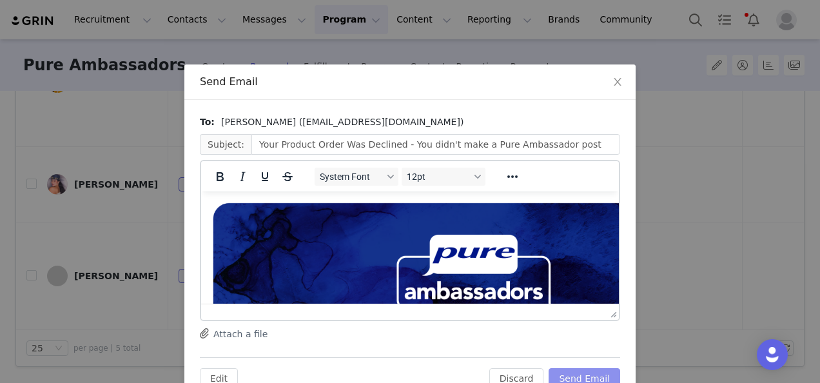
scroll to position [0, 0]
click at [596, 375] on button "Send Email" at bounding box center [585, 378] width 72 height 21
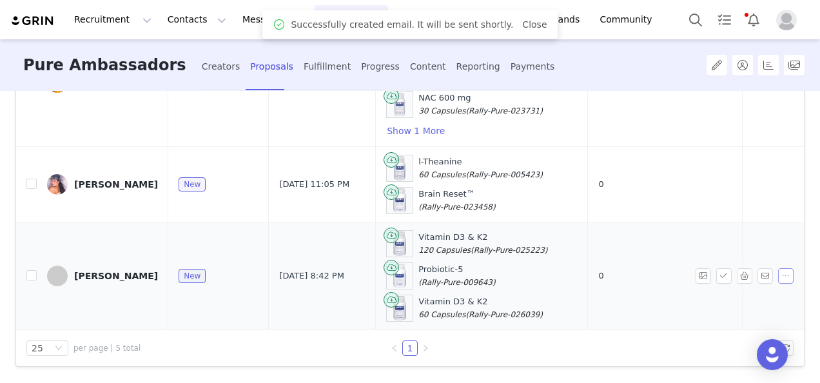
click at [778, 268] on button "button" at bounding box center [785, 275] width 15 height 15
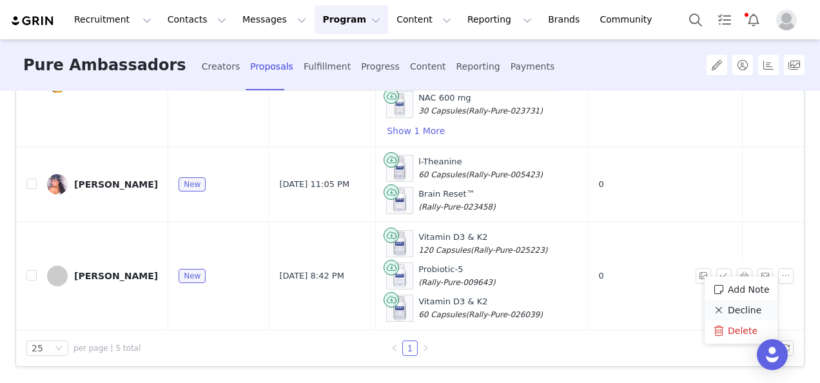
click at [738, 316] on span "Decline" at bounding box center [745, 310] width 34 height 14
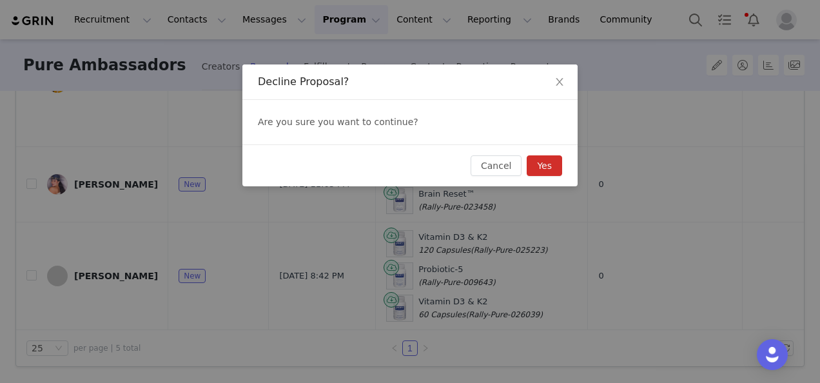
click at [542, 163] on button "Yes" at bounding box center [544, 165] width 35 height 21
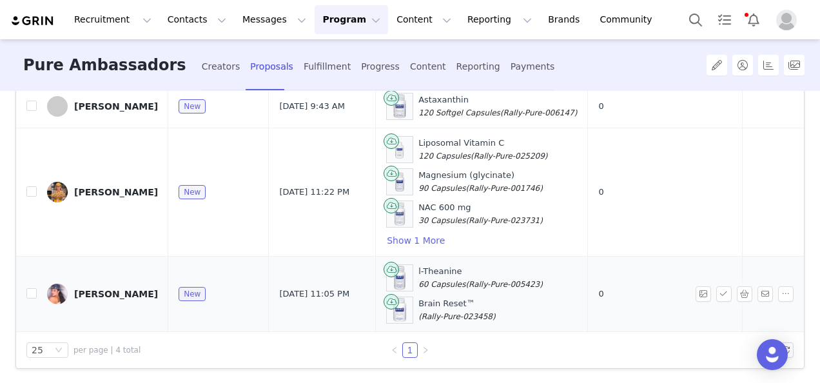
scroll to position [199, 0]
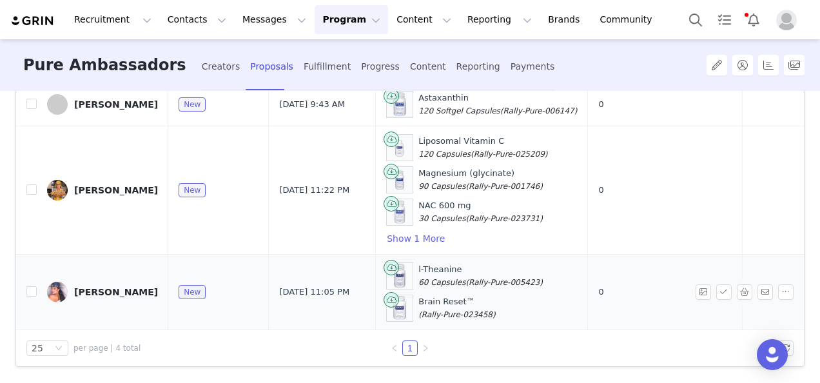
click at [115, 287] on div "[PERSON_NAME]" at bounding box center [116, 292] width 84 height 10
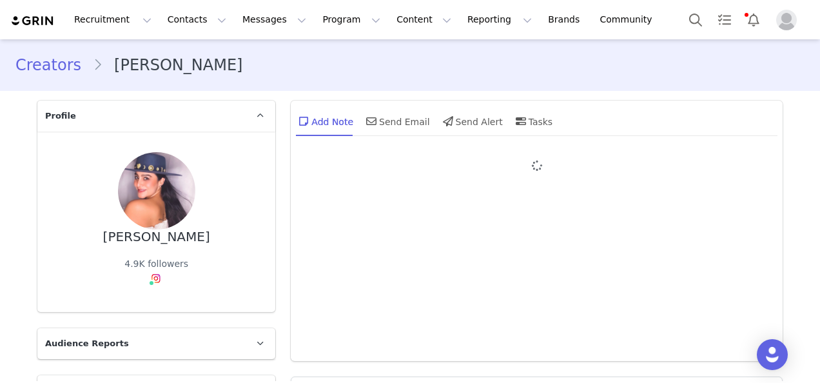
type input "+1 ([GEOGRAPHIC_DATA])"
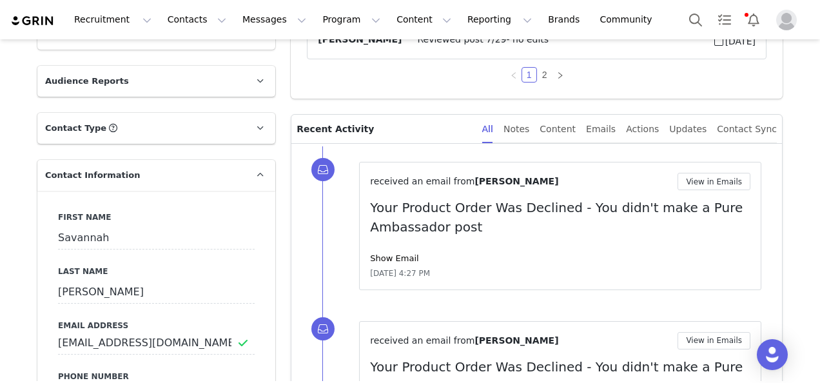
scroll to position [387, 0]
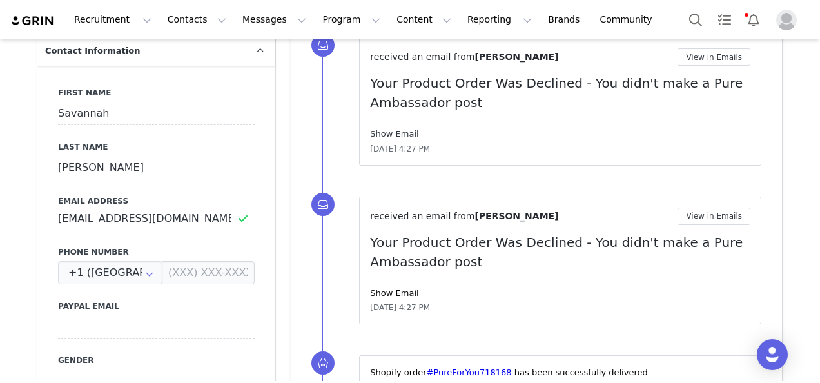
click at [388, 132] on link "Show Email" at bounding box center [394, 134] width 48 height 10
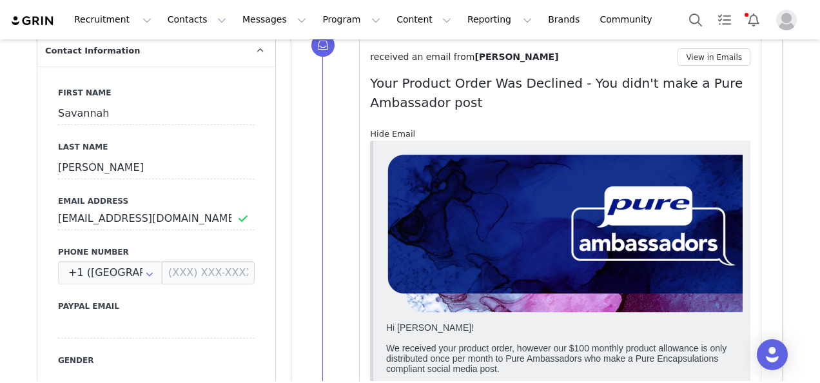
scroll to position [0, 0]
click at [388, 132] on link "Hide Email" at bounding box center [392, 134] width 45 height 10
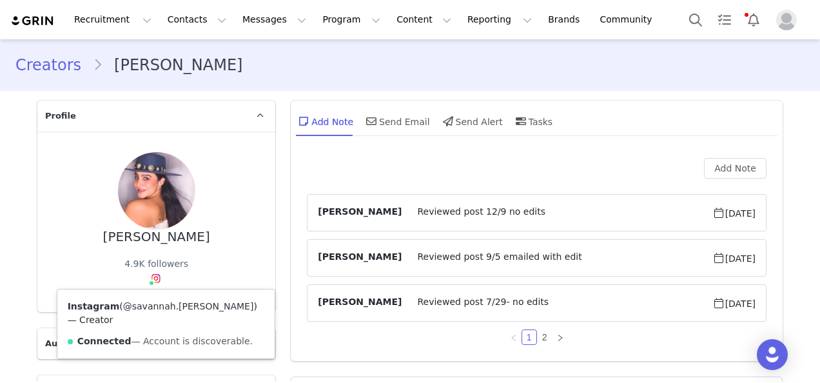
click at [157, 309] on link "@savannah.[PERSON_NAME]" at bounding box center [188, 306] width 131 height 10
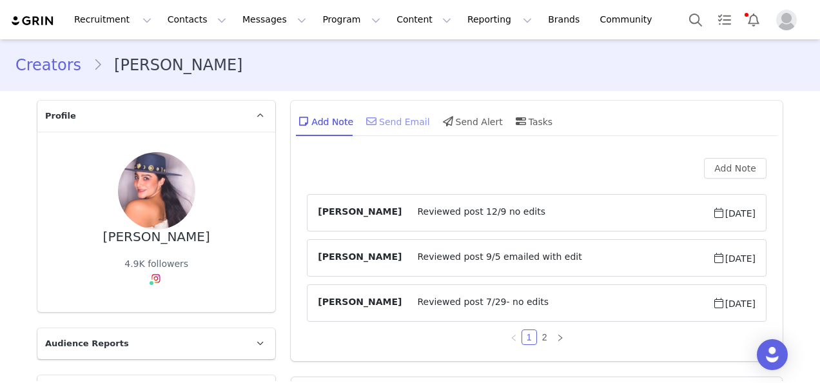
click at [402, 125] on div "Send Email" at bounding box center [397, 121] width 66 height 31
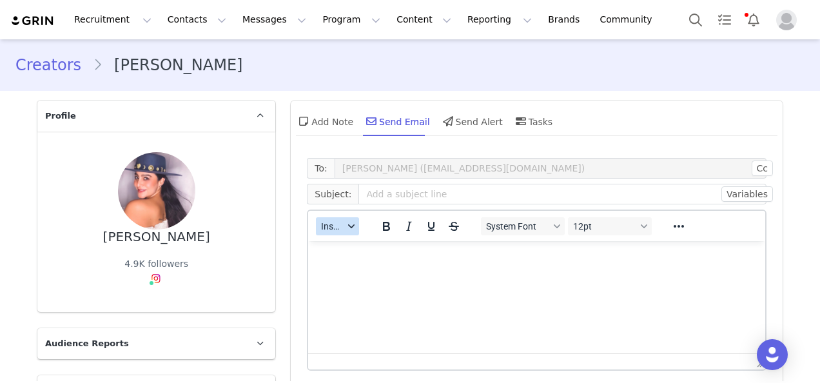
click at [332, 228] on span "Insert" at bounding box center [332, 226] width 23 height 10
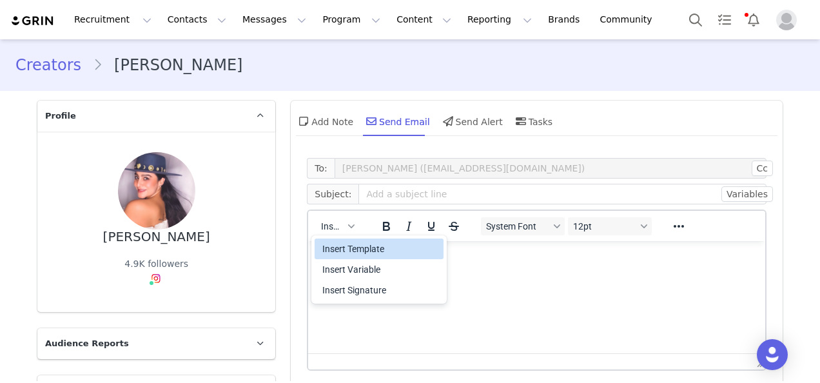
click at [340, 249] on div "Insert Template" at bounding box center [380, 248] width 116 height 15
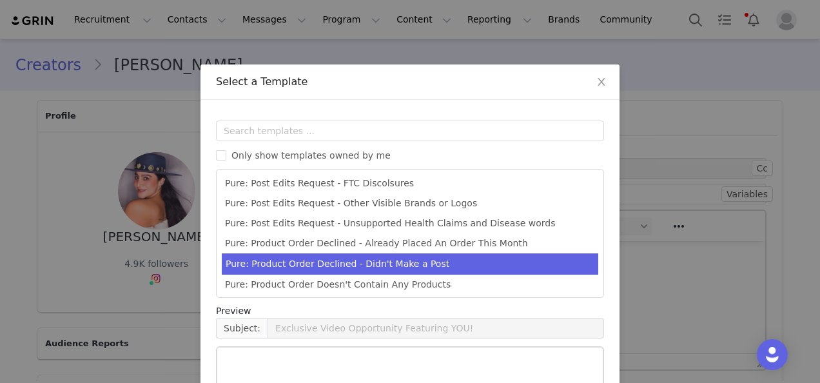
drag, startPoint x: 436, startPoint y: 260, endPoint x: 641, endPoint y: 246, distance: 205.5
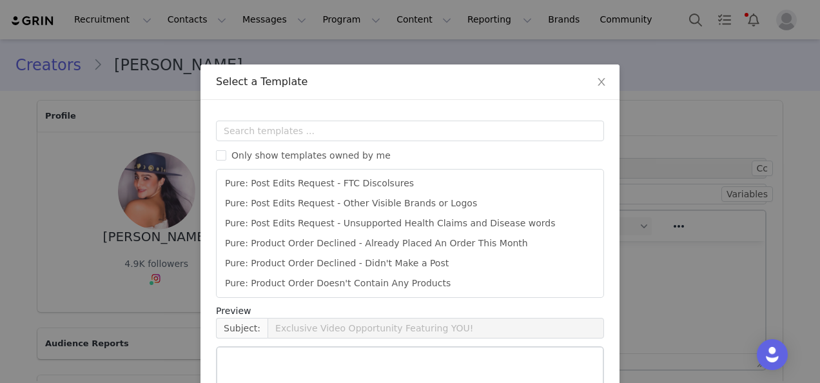
click at [437, 260] on li "Pure: Product Order Declined - Didn't Make a Post" at bounding box center [410, 263] width 377 height 20
type input "Your Product Order Was Declined - You didn't make a Pure Ambassador post"
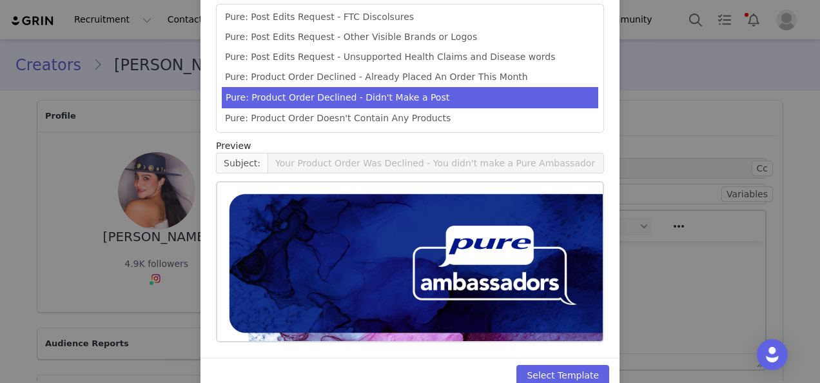
scroll to position [189, 0]
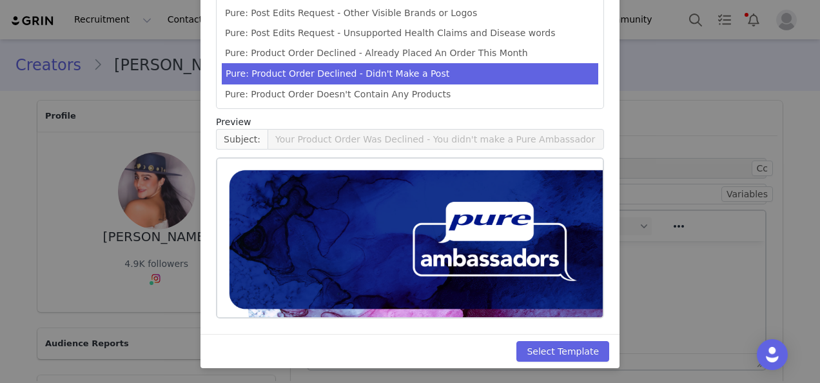
click at [574, 361] on div "Select Template" at bounding box center [410, 351] width 419 height 34
click at [573, 347] on button "Select Template" at bounding box center [562, 351] width 93 height 21
type input "Your Product Order Was Declined - You didn't make a Pure Ambassador post"
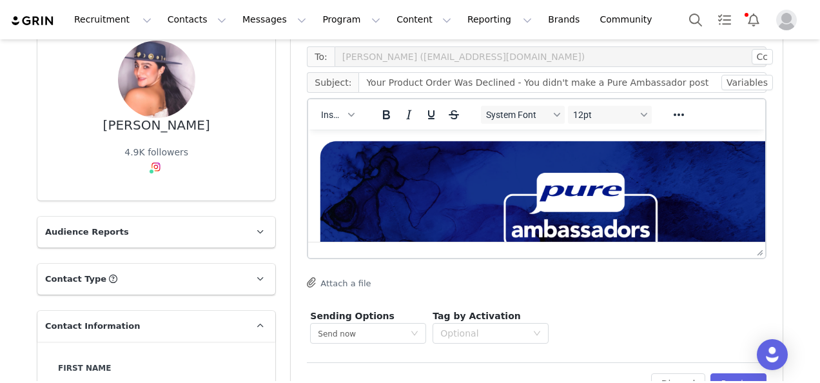
scroll to position [258, 0]
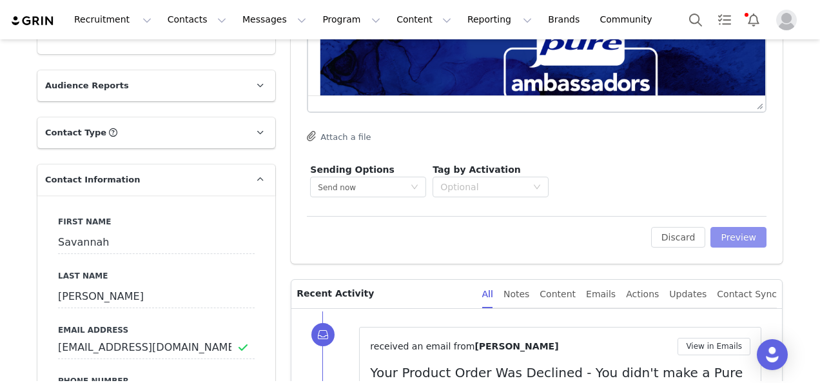
click at [740, 244] on button "Preview" at bounding box center [739, 237] width 56 height 21
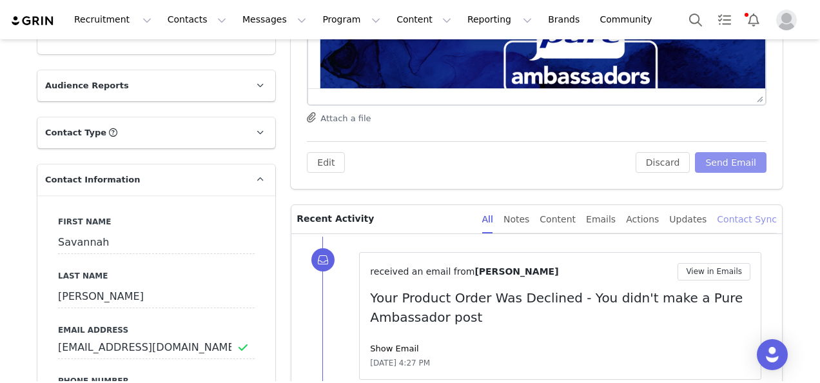
scroll to position [0, 0]
click at [742, 153] on button "Send Email" at bounding box center [731, 162] width 72 height 21
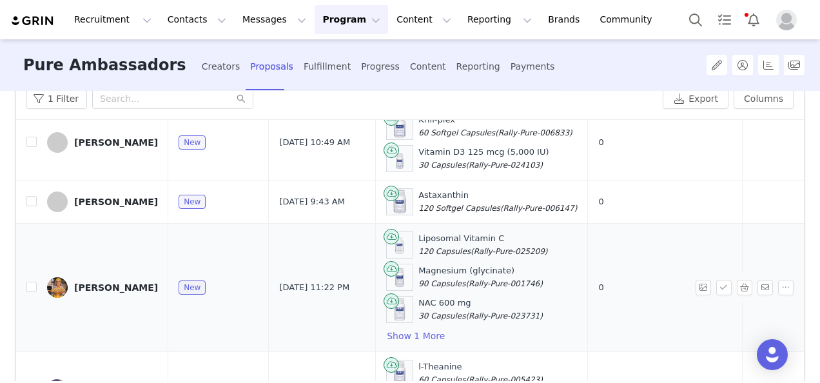
scroll to position [193, 0]
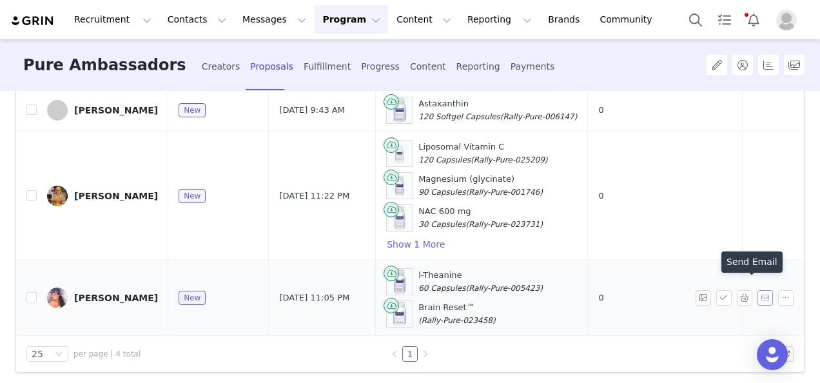
click at [758, 293] on button "button" at bounding box center [765, 297] width 15 height 15
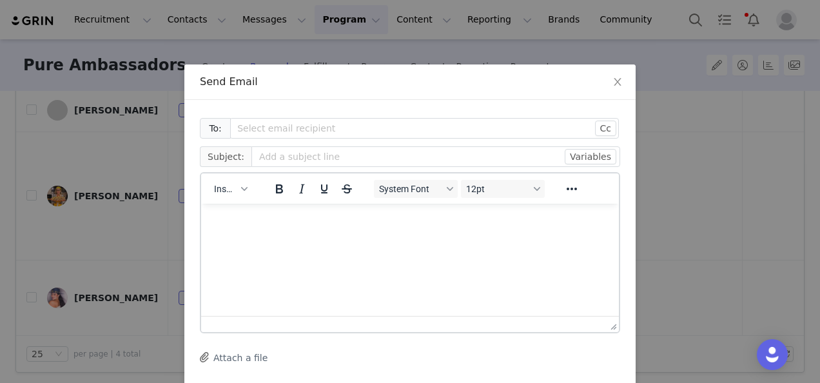
scroll to position [0, 0]
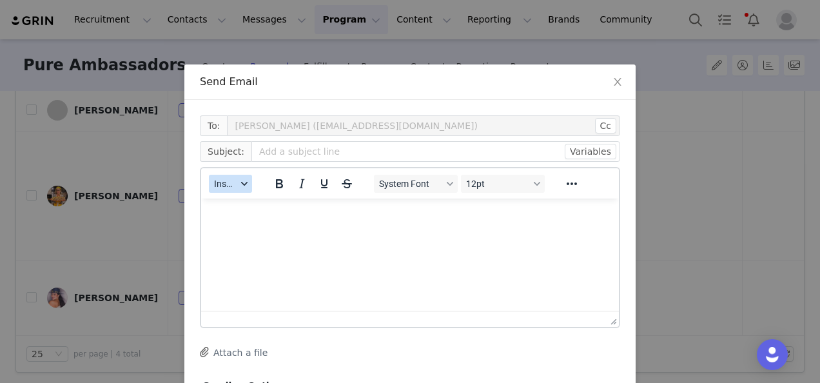
click at [231, 186] on button "Insert" at bounding box center [230, 184] width 43 height 18
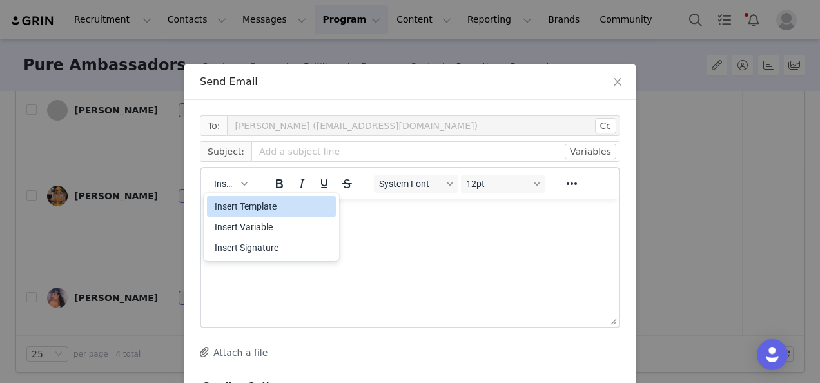
click at [239, 208] on div "Insert Template" at bounding box center [273, 206] width 116 height 15
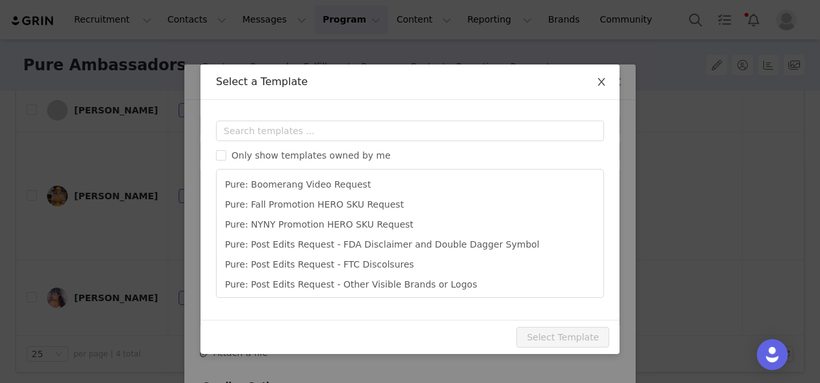
click at [607, 83] on span "Close" at bounding box center [602, 82] width 36 height 36
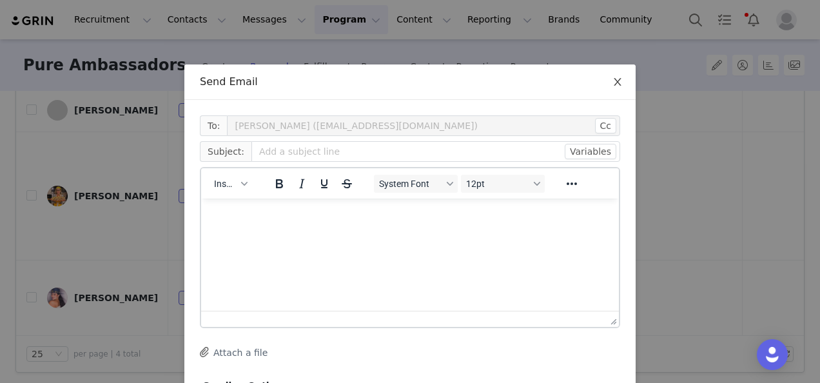
click at [607, 83] on span "Close" at bounding box center [618, 82] width 36 height 36
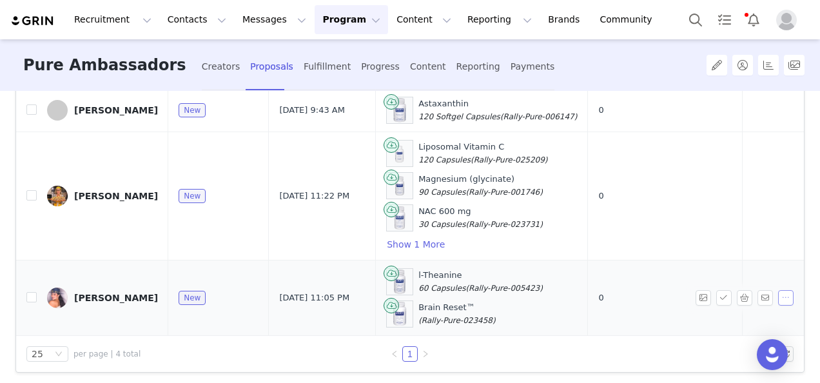
click at [778, 293] on button "button" at bounding box center [785, 297] width 15 height 15
click at [724, 329] on span at bounding box center [718, 332] width 13 height 14
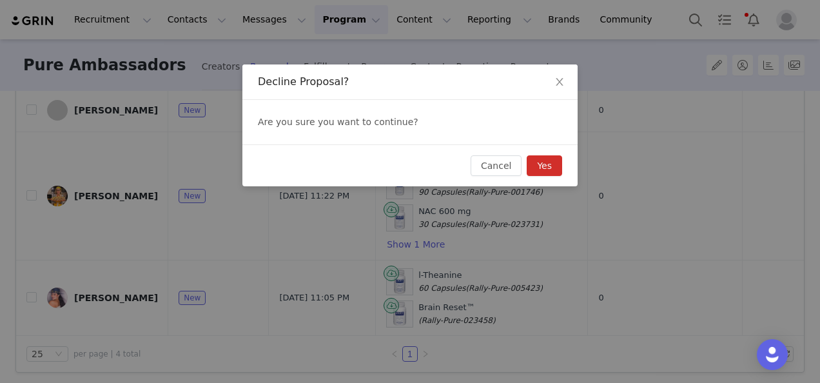
click at [555, 162] on button "Yes" at bounding box center [544, 165] width 35 height 21
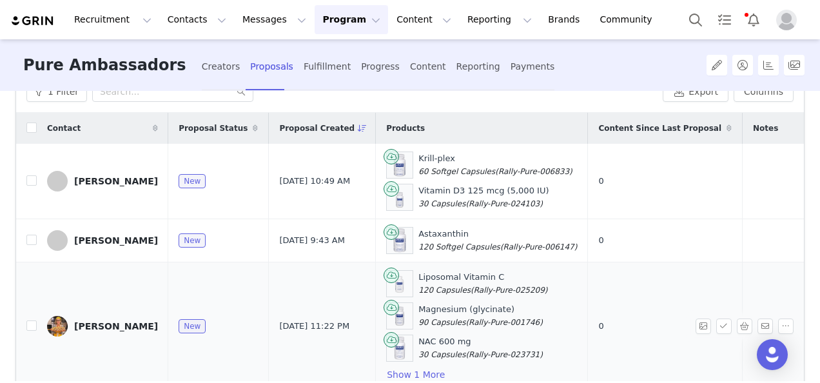
scroll to position [129, 0]
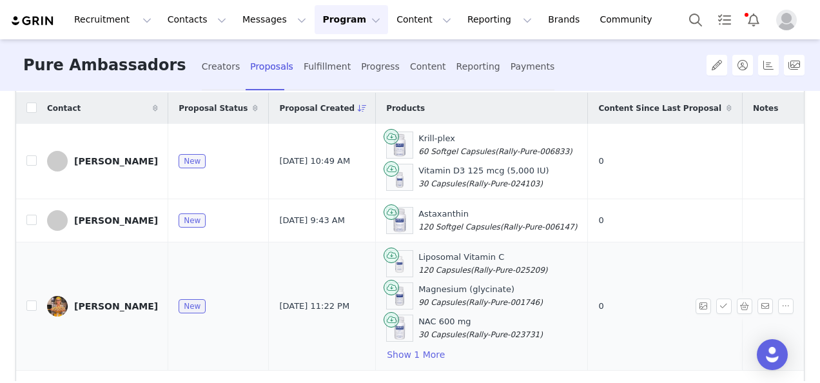
click at [117, 302] on div "[PERSON_NAME]" at bounding box center [116, 306] width 84 height 10
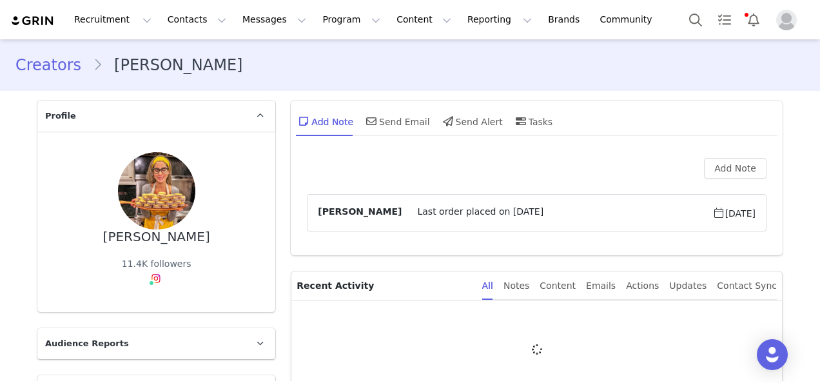
type input "+1 ([GEOGRAPHIC_DATA])"
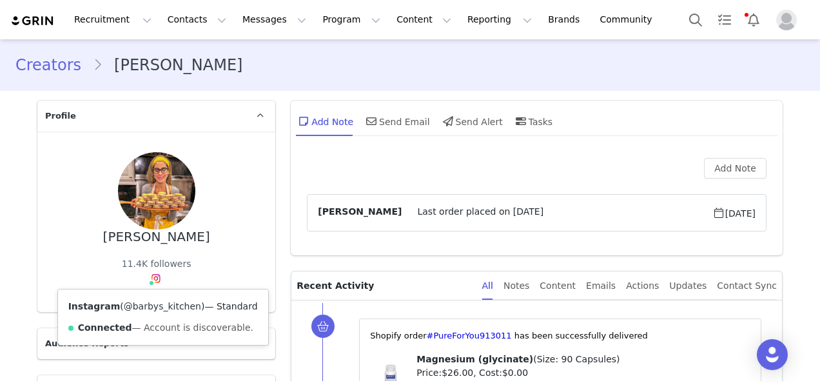
click at [155, 304] on link "@barbys_kitchen" at bounding box center [162, 306] width 77 height 10
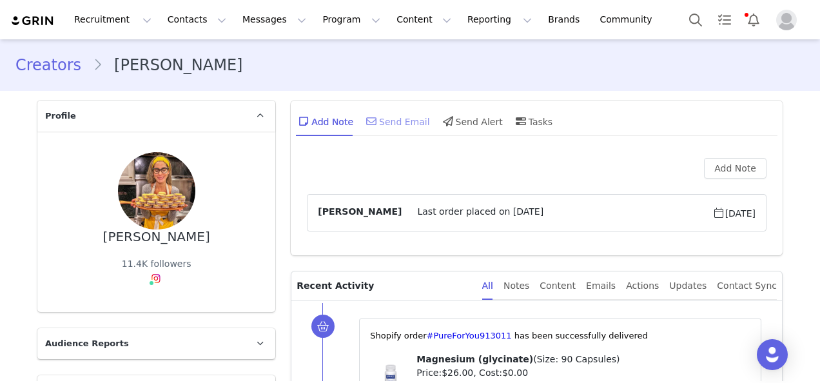
click at [394, 123] on div "Send Email" at bounding box center [397, 121] width 66 height 31
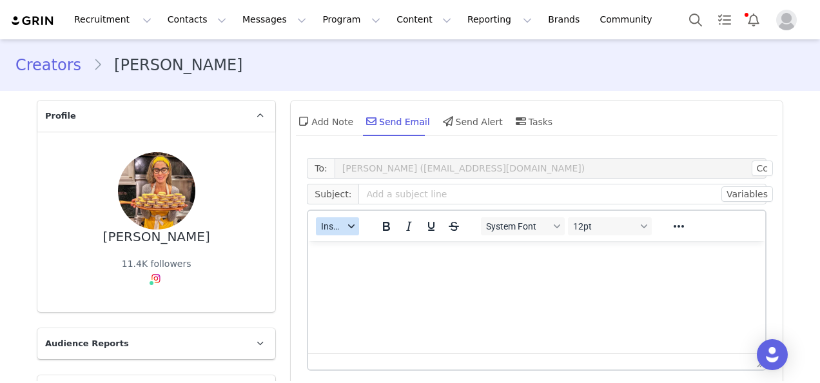
click at [328, 222] on span "Insert" at bounding box center [332, 226] width 23 height 10
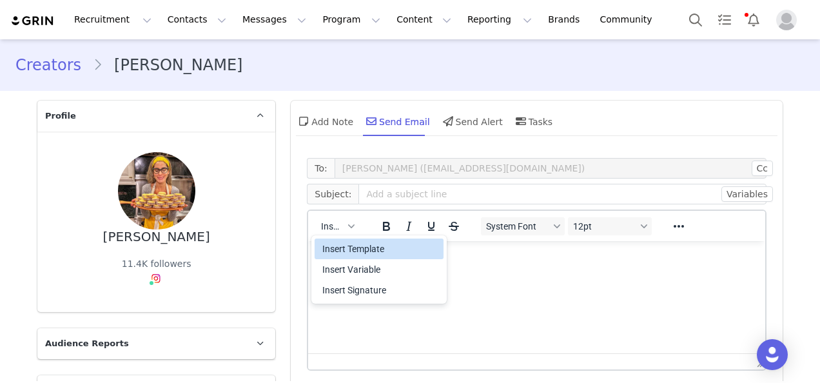
click at [339, 245] on div "Insert Template" at bounding box center [380, 248] width 116 height 15
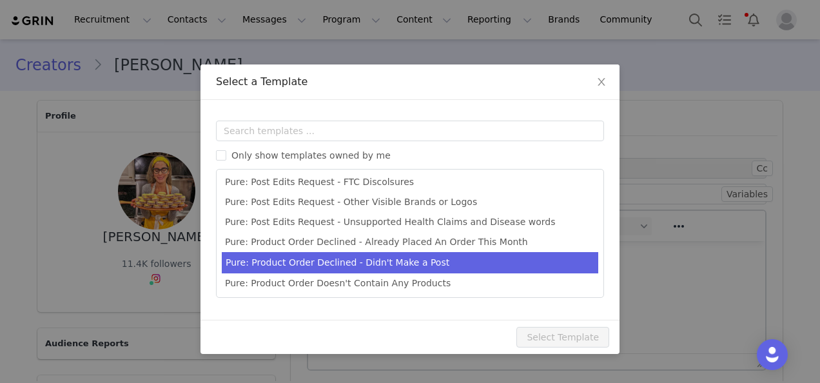
click at [389, 260] on li "Pure: Product Order Declined - Didn't Make a Post" at bounding box center [410, 262] width 377 height 21
type input "Your Product Order Was Declined - You didn't make a Pure Ambassador post"
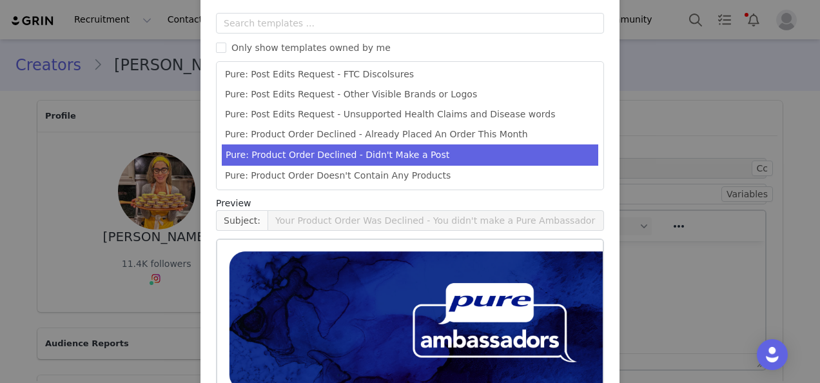
scroll to position [189, 0]
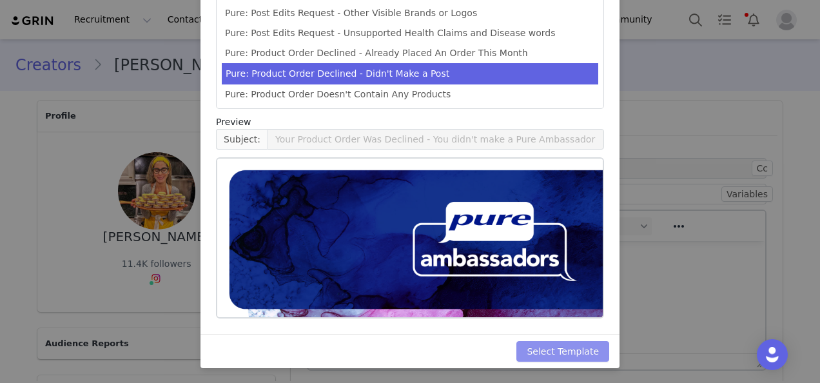
click at [584, 350] on button "Select Template" at bounding box center [562, 351] width 93 height 21
type input "Your Product Order Was Declined - You didn't make a Pure Ambassador post"
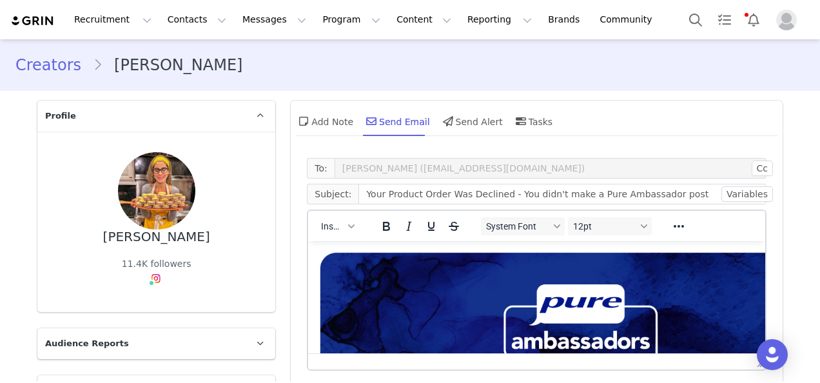
scroll to position [193, 0]
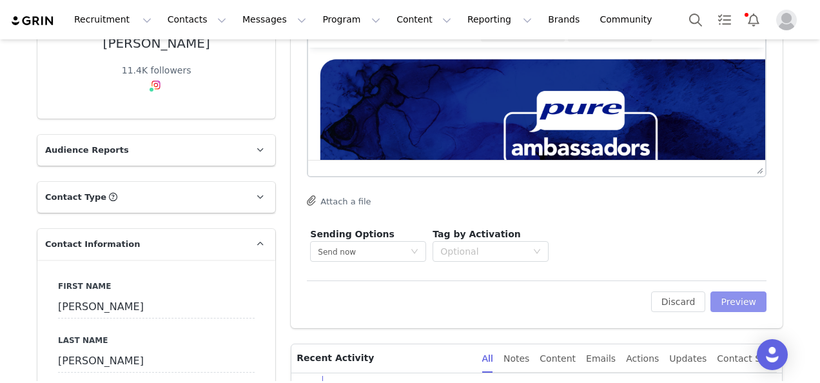
click at [752, 303] on button "Preview" at bounding box center [739, 301] width 56 height 21
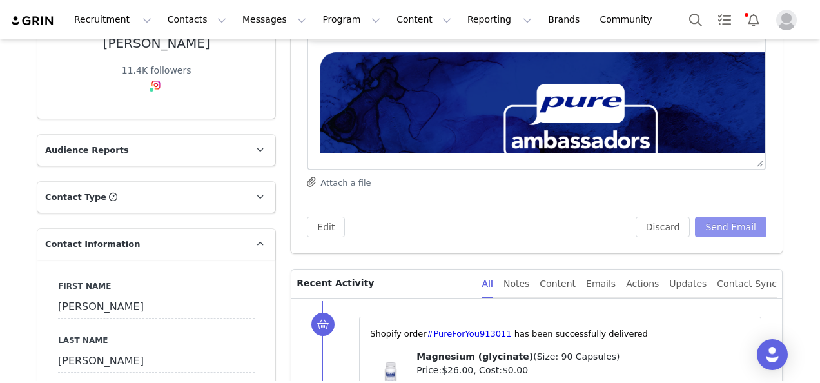
scroll to position [0, 0]
click at [736, 215] on div "Edit Discard Send Email" at bounding box center [537, 222] width 460 height 32
click at [741, 224] on button "Send Email" at bounding box center [731, 227] width 72 height 21
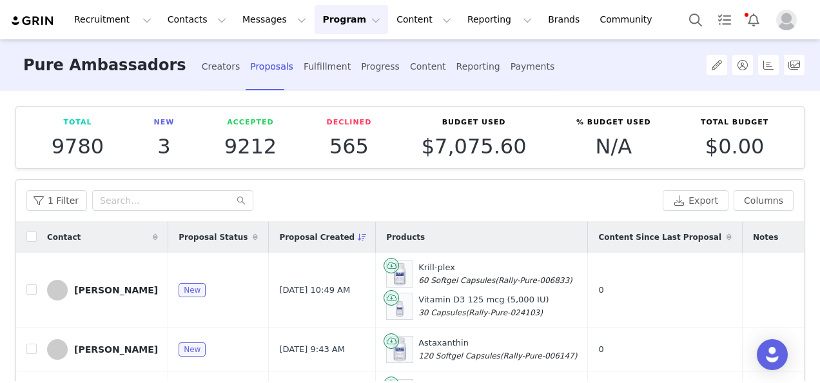
scroll to position [199, 0]
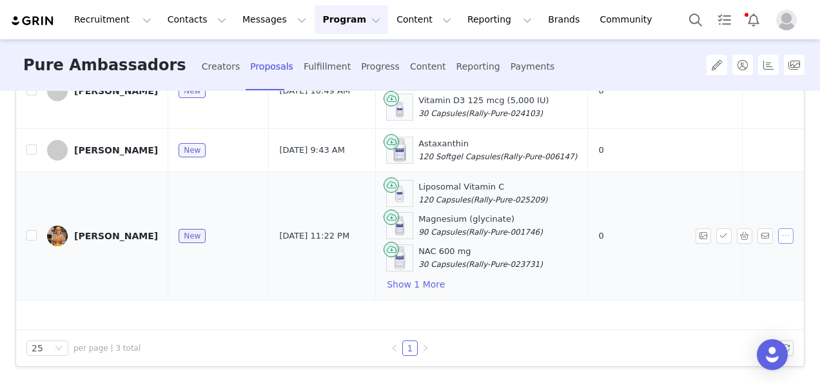
click at [778, 233] on button "button" at bounding box center [785, 235] width 15 height 15
click at [754, 275] on span "Decline" at bounding box center [755, 276] width 34 height 14
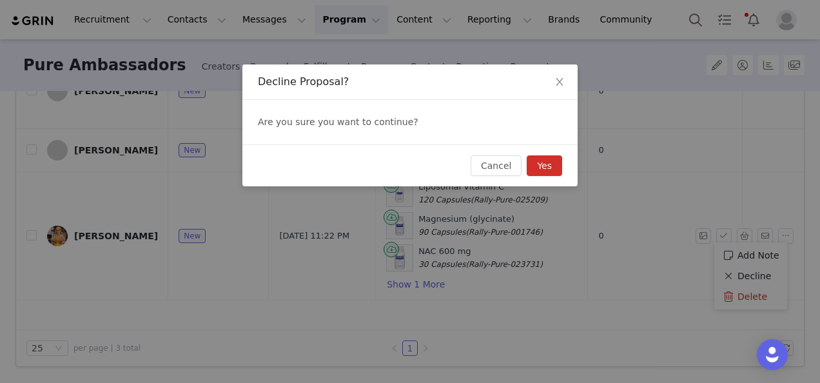
click at [555, 166] on button "Yes" at bounding box center [544, 165] width 35 height 21
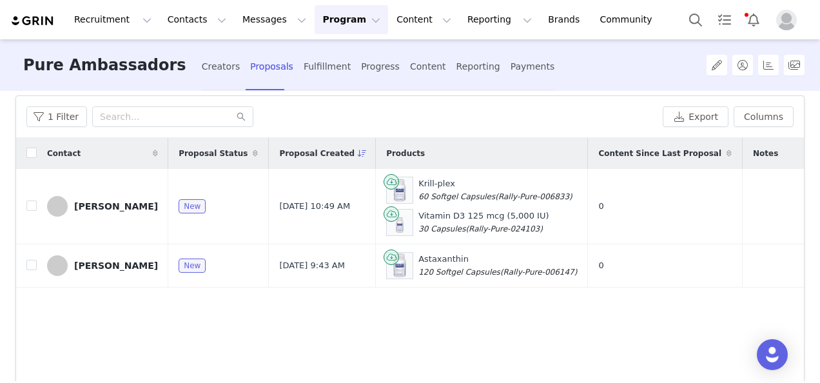
scroll to position [0, 0]
